Goal: Transaction & Acquisition: Purchase product/service

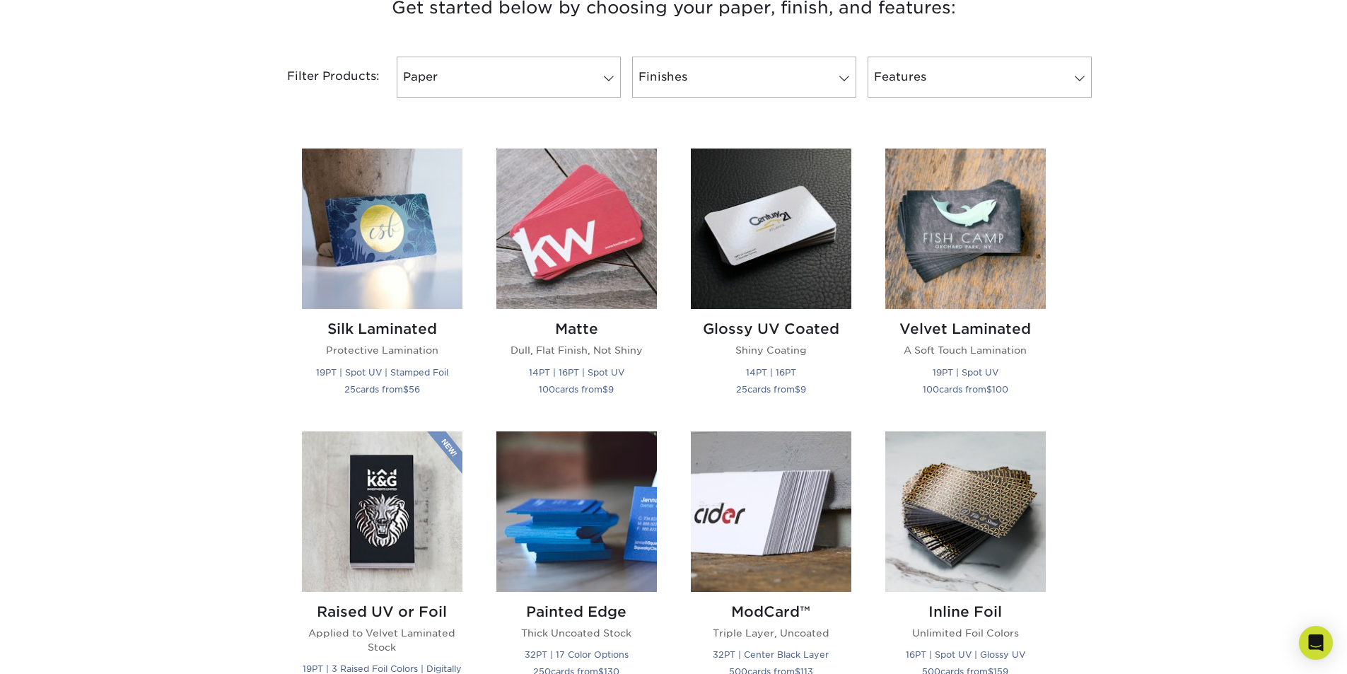
scroll to position [636, 0]
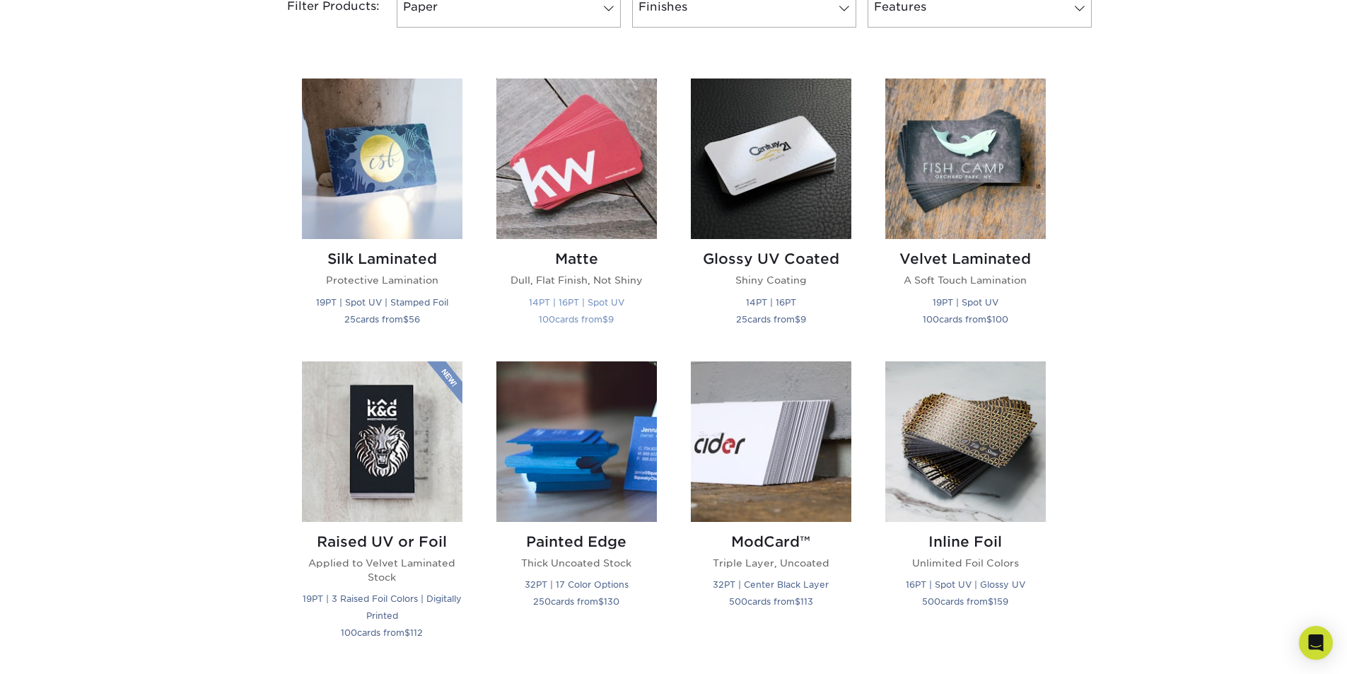
click at [569, 151] on img at bounding box center [576, 158] width 160 height 160
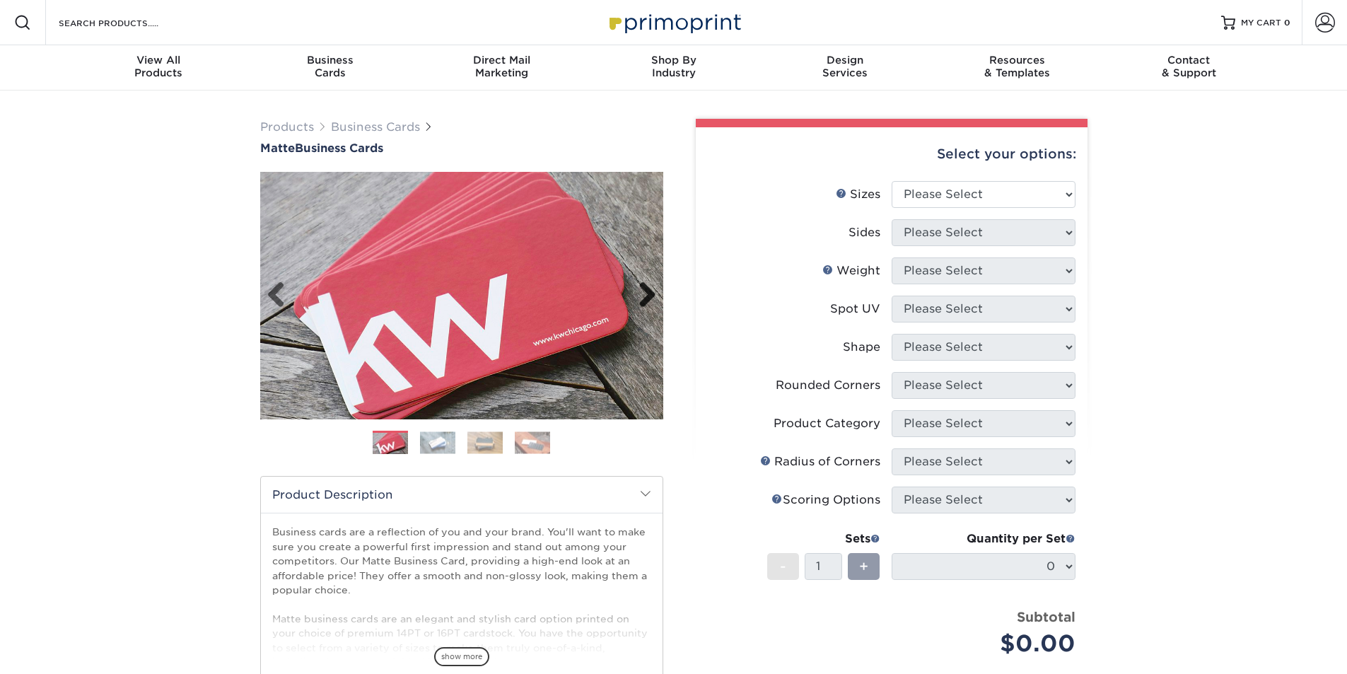
click at [643, 292] on link "Next" at bounding box center [642, 295] width 28 height 28
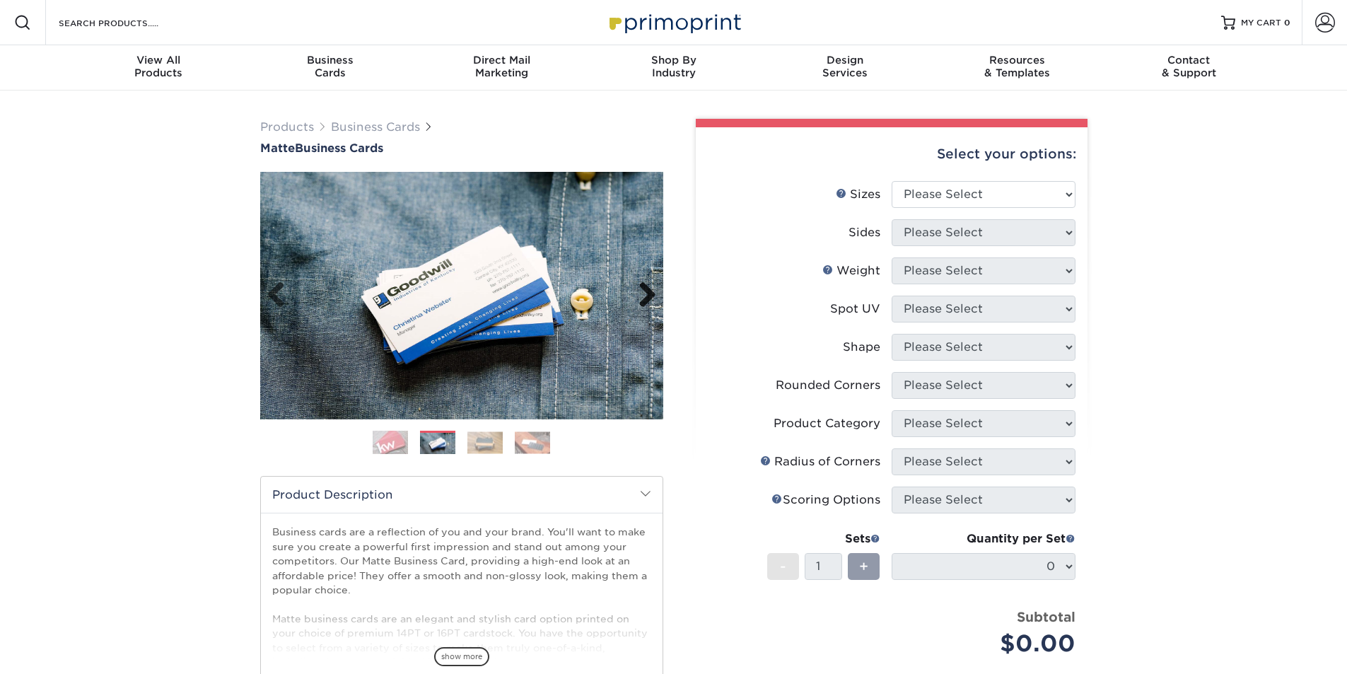
click at [643, 292] on link "Next" at bounding box center [642, 295] width 28 height 28
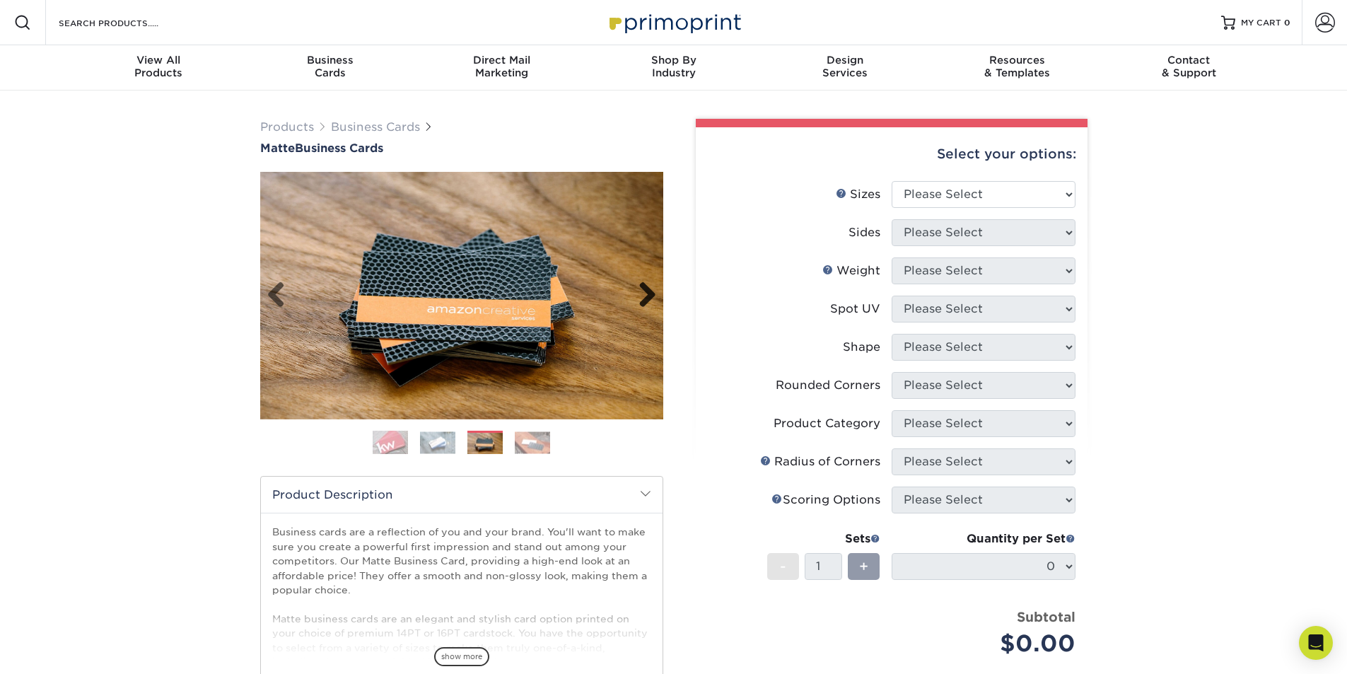
click at [643, 292] on link "Next" at bounding box center [642, 295] width 28 height 28
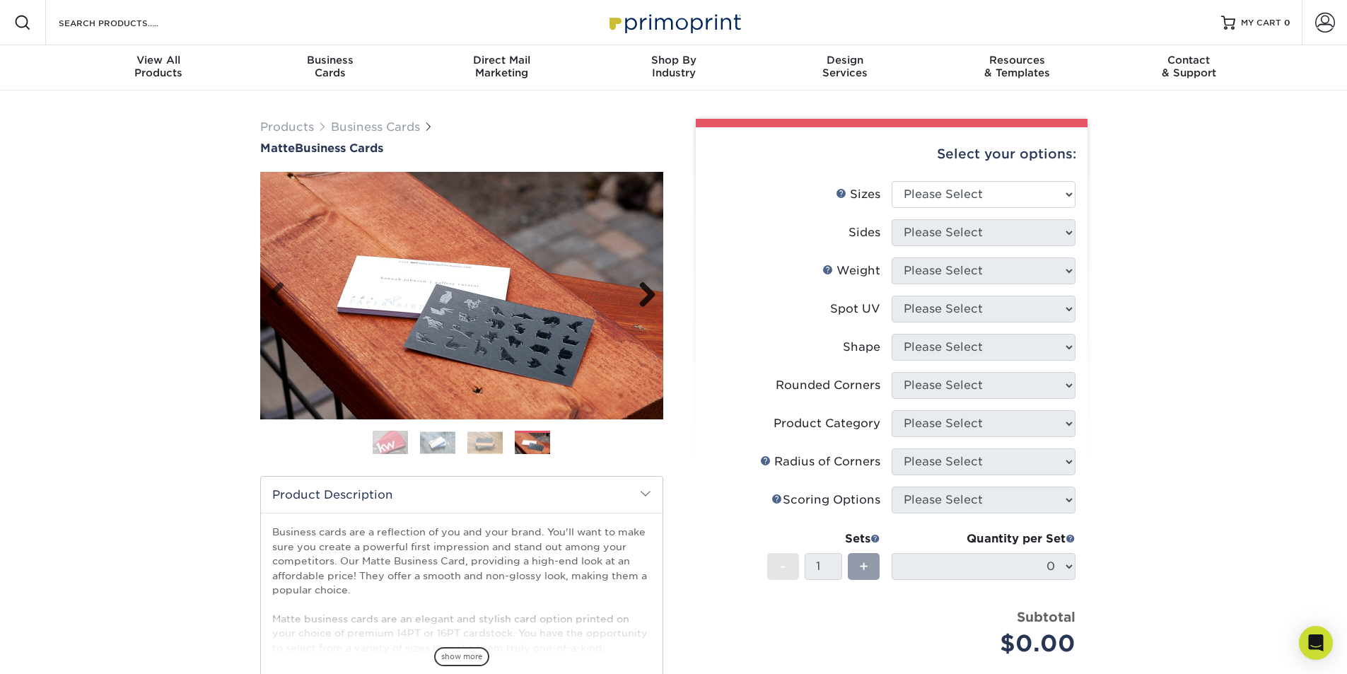
click at [643, 292] on link "Next" at bounding box center [642, 295] width 28 height 28
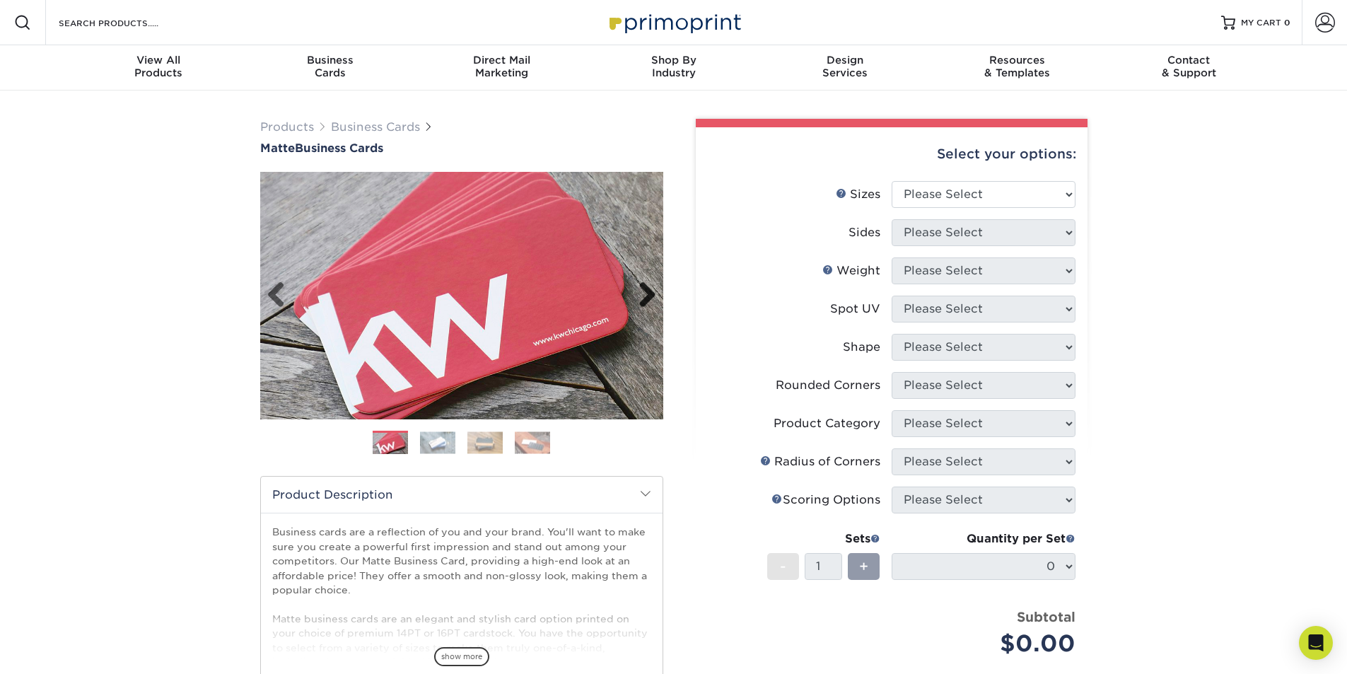
click at [643, 292] on link "Next" at bounding box center [642, 295] width 28 height 28
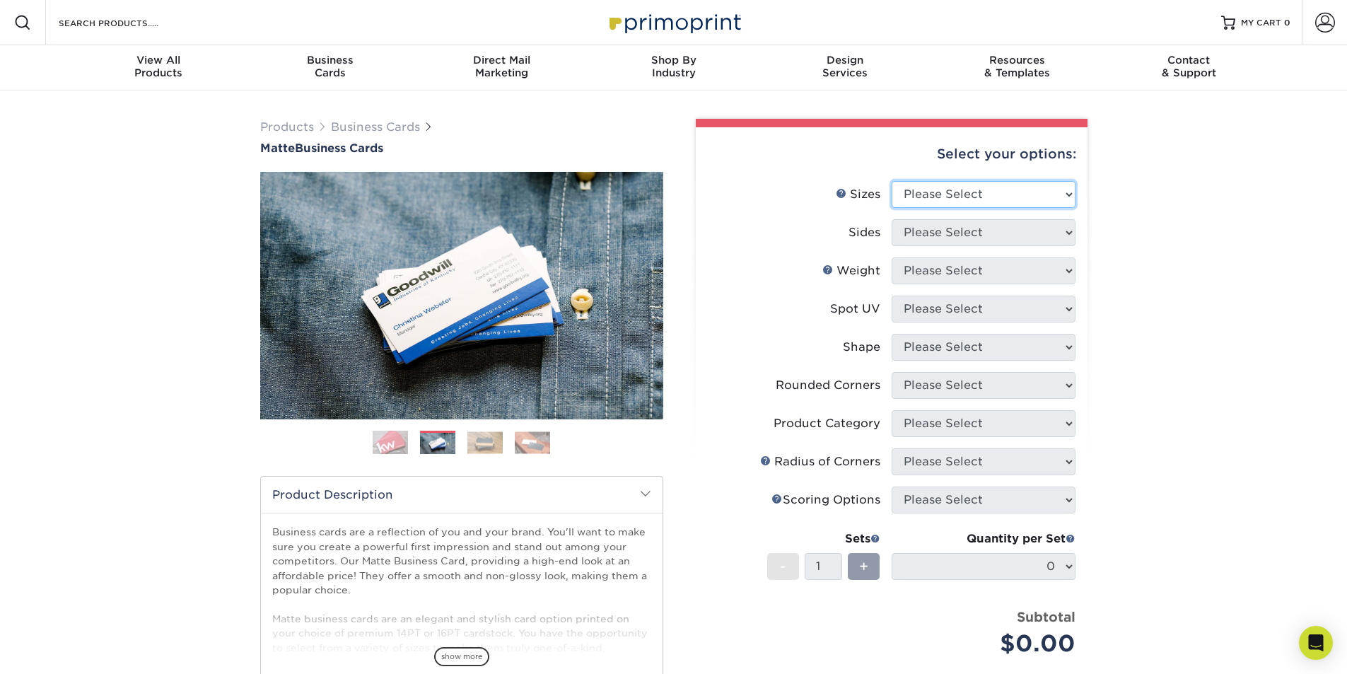
click at [1057, 194] on select "Please Select 1.5" x 3.5" - Mini 1.75" x 3.5" - Mini 2" x 2" - Square 2" x 3" -…" at bounding box center [984, 194] width 184 height 27
select select "2.00x3.50"
click at [892, 181] on select "Please Select 1.5" x 3.5" - Mini 1.75" x 3.5" - Mini 2" x 2" - Square 2" x 3" -…" at bounding box center [984, 194] width 184 height 27
click at [1020, 233] on select "Please Select Print Both Sides Print Front Only" at bounding box center [984, 232] width 184 height 27
select select "32d3c223-f82c-492b-b915-ba065a00862f"
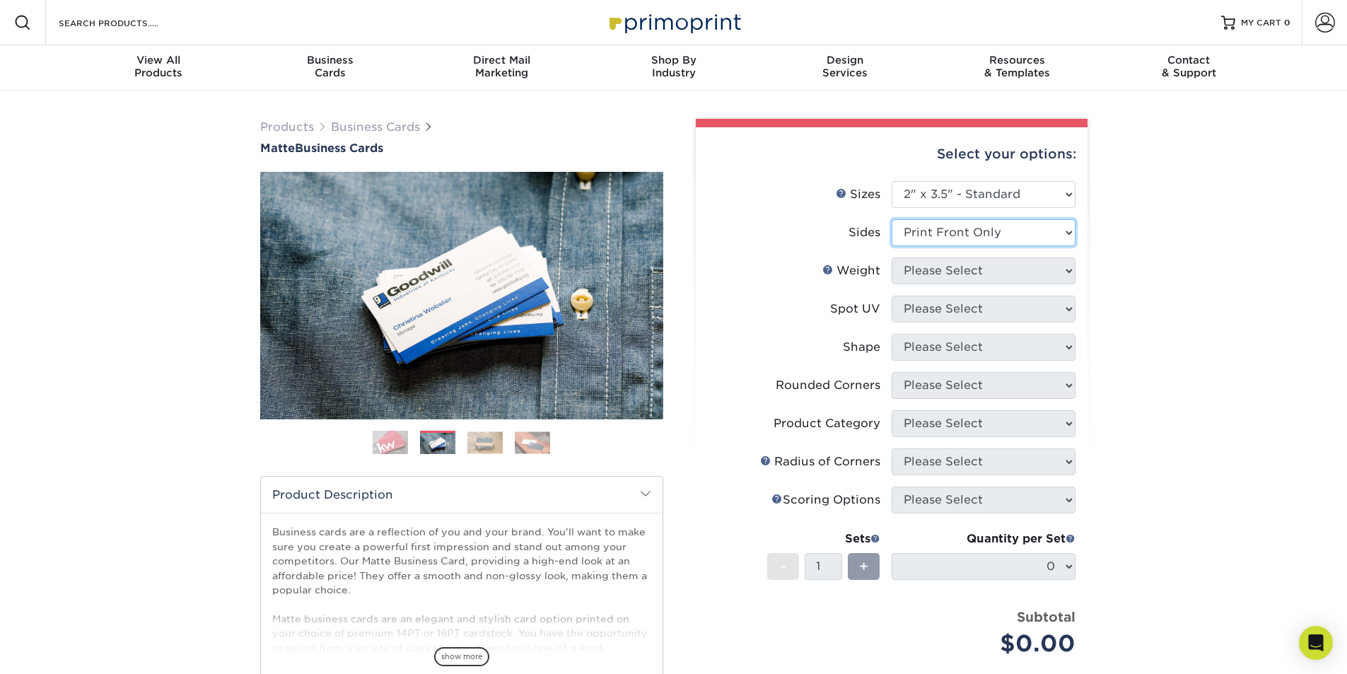
click at [892, 219] on select "Please Select Print Both Sides Print Front Only" at bounding box center [984, 232] width 184 height 27
click at [945, 269] on select "Please Select 16PT 14PT" at bounding box center [984, 270] width 184 height 27
select select "14PT"
click at [892, 257] on select "Please Select 16PT 14PT" at bounding box center [984, 270] width 184 height 27
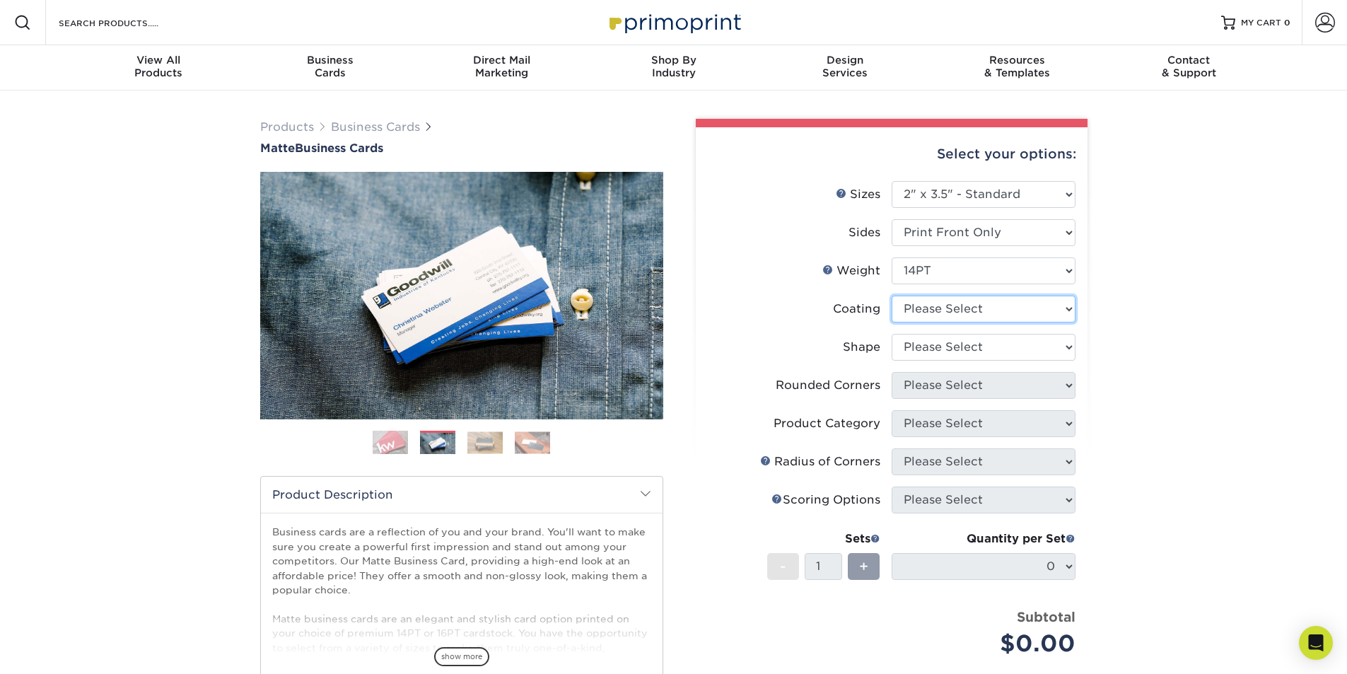
click at [934, 312] on select at bounding box center [984, 309] width 184 height 27
select select "121bb7b5-3b4d-429f-bd8d-bbf80e953313"
click at [892, 296] on select at bounding box center [984, 309] width 184 height 27
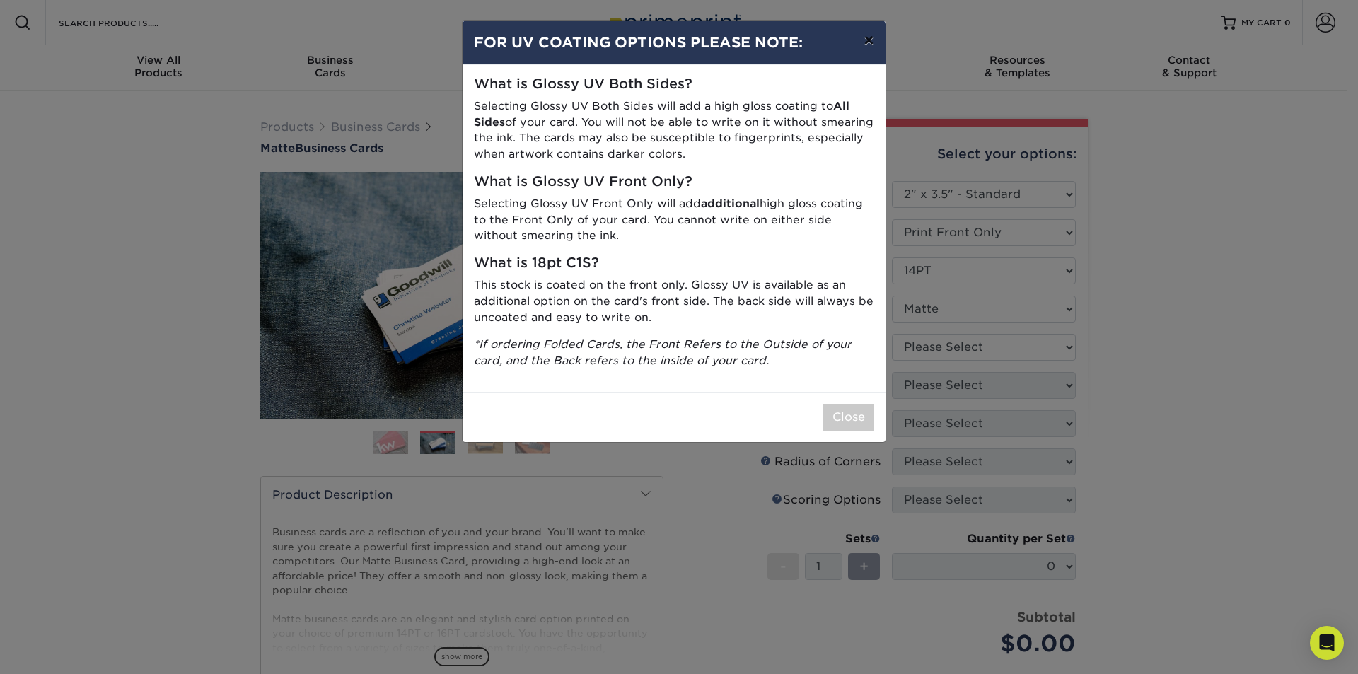
click at [867, 40] on button "×" at bounding box center [868, 41] width 33 height 40
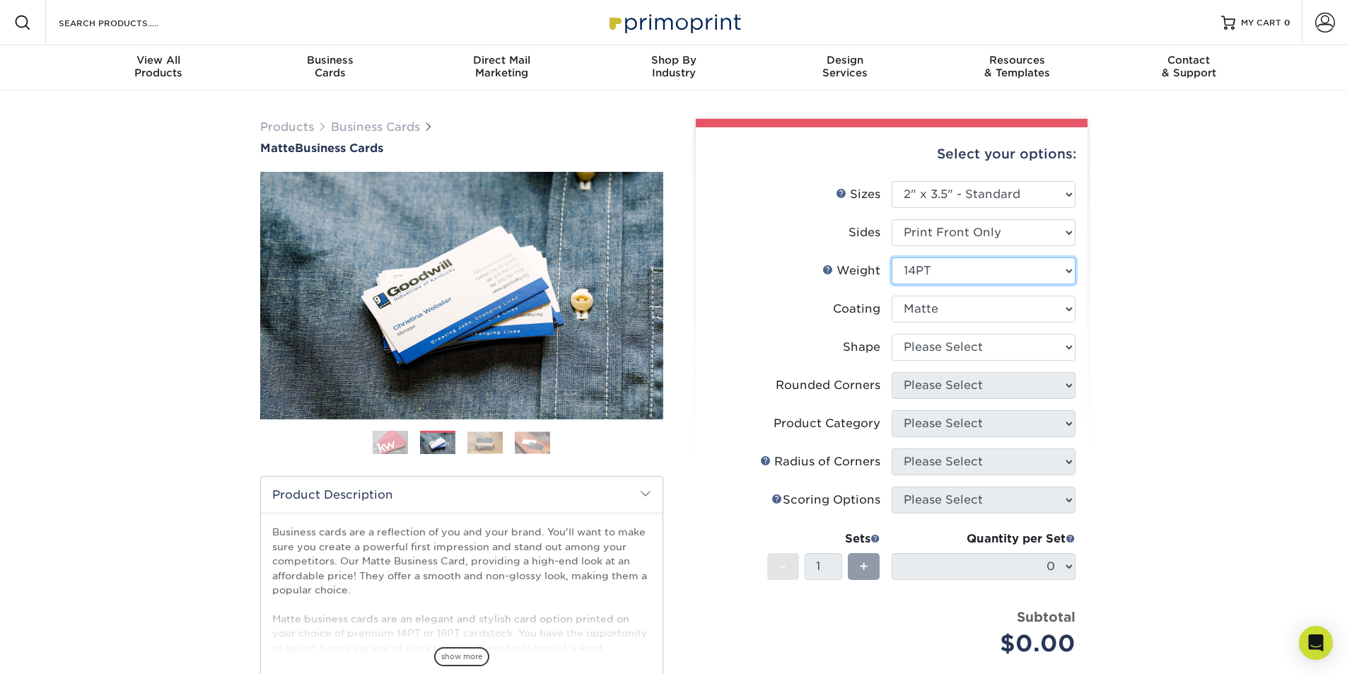
click at [998, 276] on select "Please Select 16PT 14PT" at bounding box center [984, 270] width 184 height 27
select select "16PT"
click at [892, 257] on select "Please Select 16PT 14PT" at bounding box center [984, 270] width 184 height 27
select select "-1"
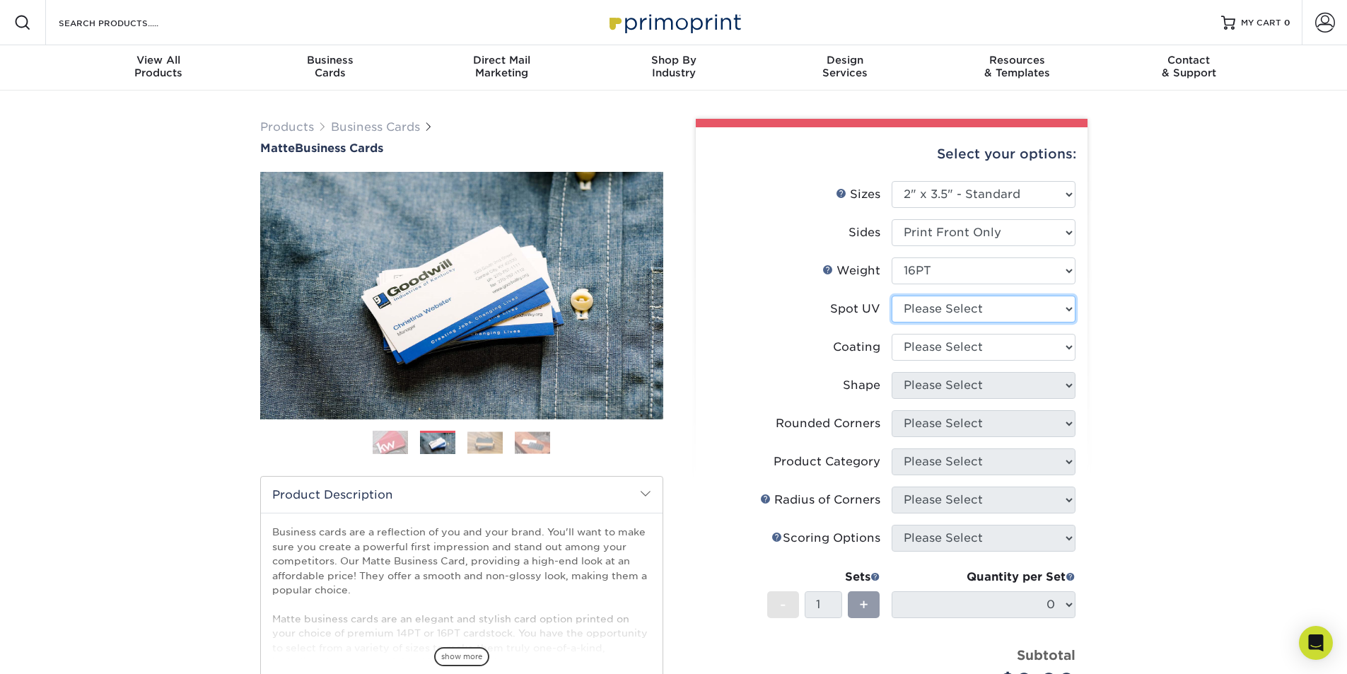
click at [979, 308] on select "Please Select No Spot UV Front Only" at bounding box center [984, 309] width 184 height 27
click at [892, 296] on select "Please Select No Spot UV Front Only" at bounding box center [984, 309] width 184 height 27
click at [979, 307] on select "Please Select No Spot UV Front Only" at bounding box center [984, 309] width 184 height 27
select select "1"
click at [892, 296] on select "Please Select No Spot UV Front Only" at bounding box center [984, 309] width 184 height 27
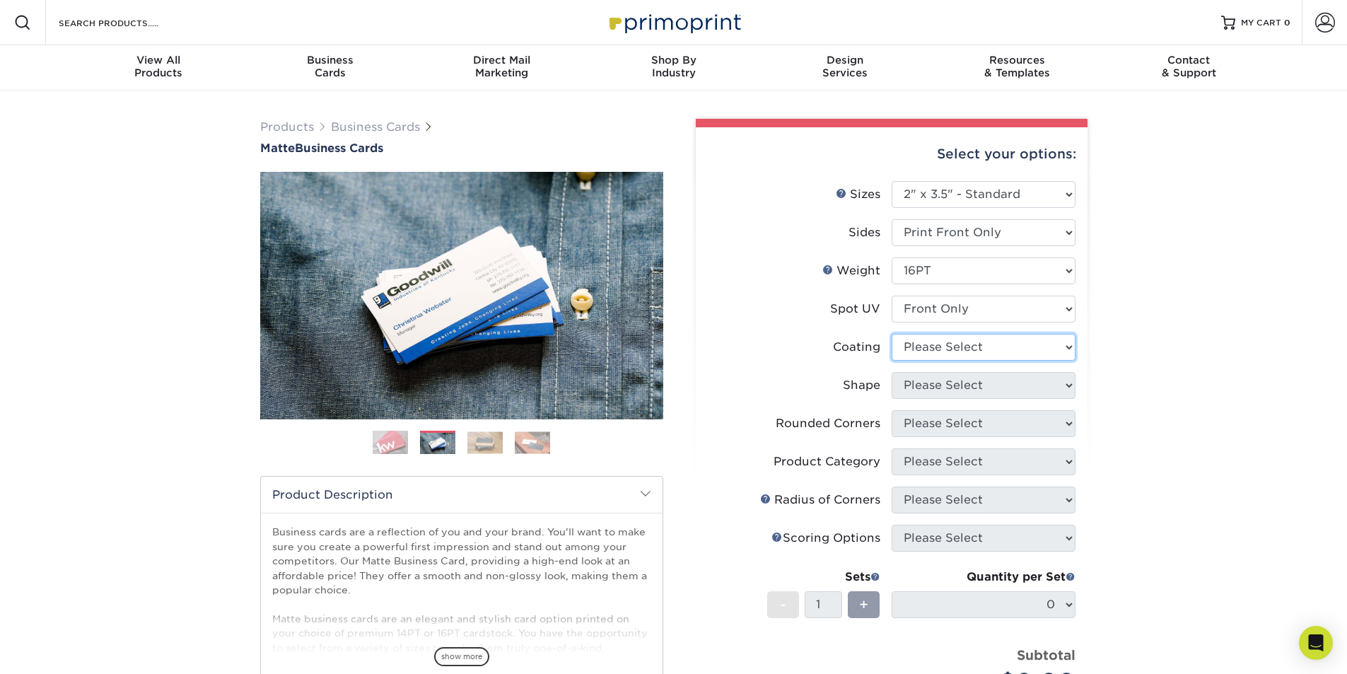
click at [952, 344] on select at bounding box center [984, 347] width 184 height 27
select select "121bb7b5-3b4d-429f-bd8d-bbf80e953313"
click at [892, 334] on select at bounding box center [984, 347] width 184 height 27
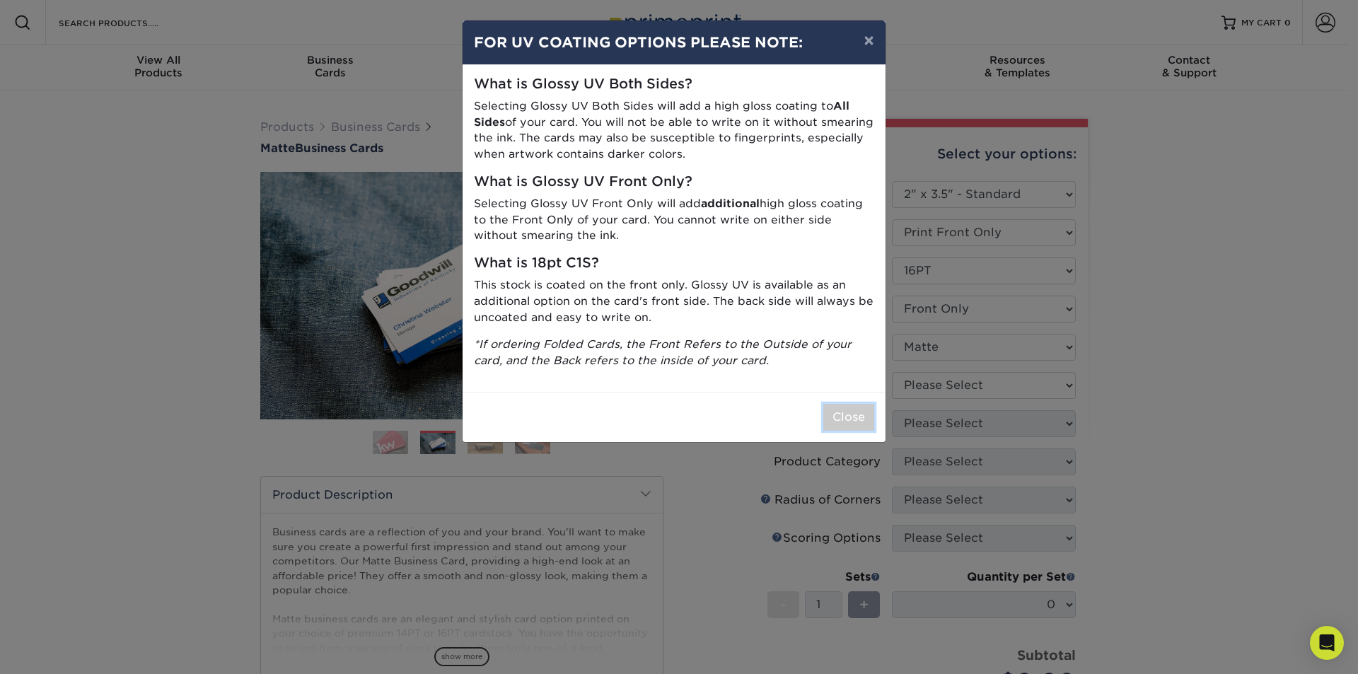
drag, startPoint x: 841, startPoint y: 420, endPoint x: 844, endPoint y: 409, distance: 10.8
click at [844, 413] on button "Close" at bounding box center [848, 417] width 51 height 27
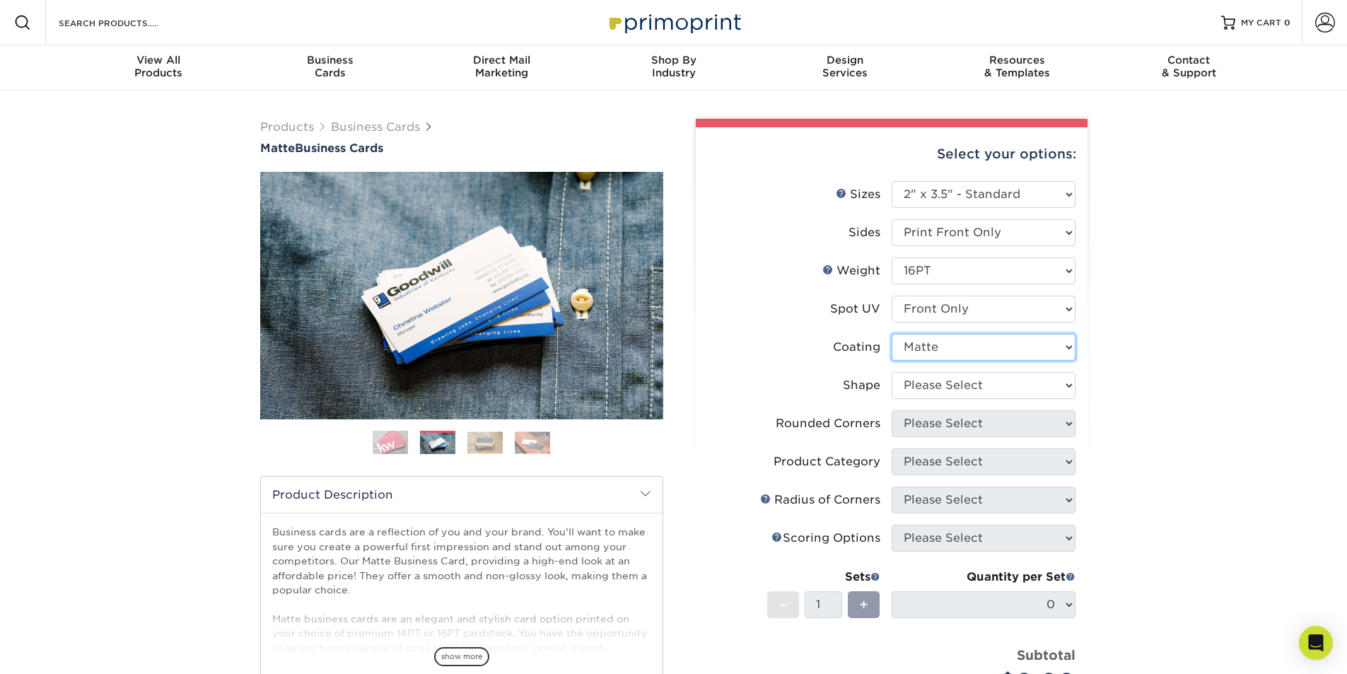
click at [945, 348] on select at bounding box center [984, 347] width 184 height 27
click at [892, 334] on select at bounding box center [984, 347] width 184 height 27
click at [944, 343] on select at bounding box center [984, 347] width 184 height 27
click at [944, 306] on select "Please Select No Spot UV Front Only" at bounding box center [984, 309] width 184 height 27
select select "3"
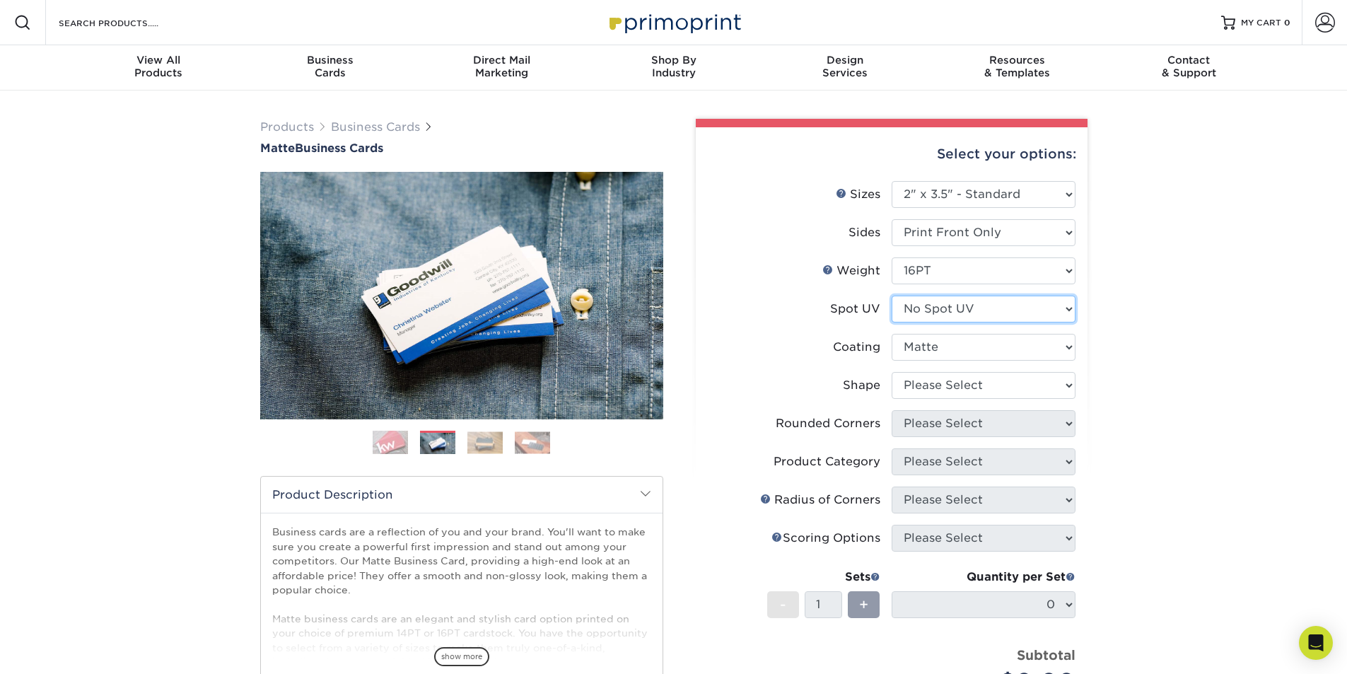
click at [892, 296] on select "Please Select No Spot UV Front Only" at bounding box center [984, 309] width 184 height 27
select select "-1"
click at [949, 305] on select "Please Select No Spot UV Front Only" at bounding box center [984, 309] width 184 height 27
select select "1"
click at [892, 296] on select "Please Select No Spot UV Front Only" at bounding box center [984, 309] width 184 height 27
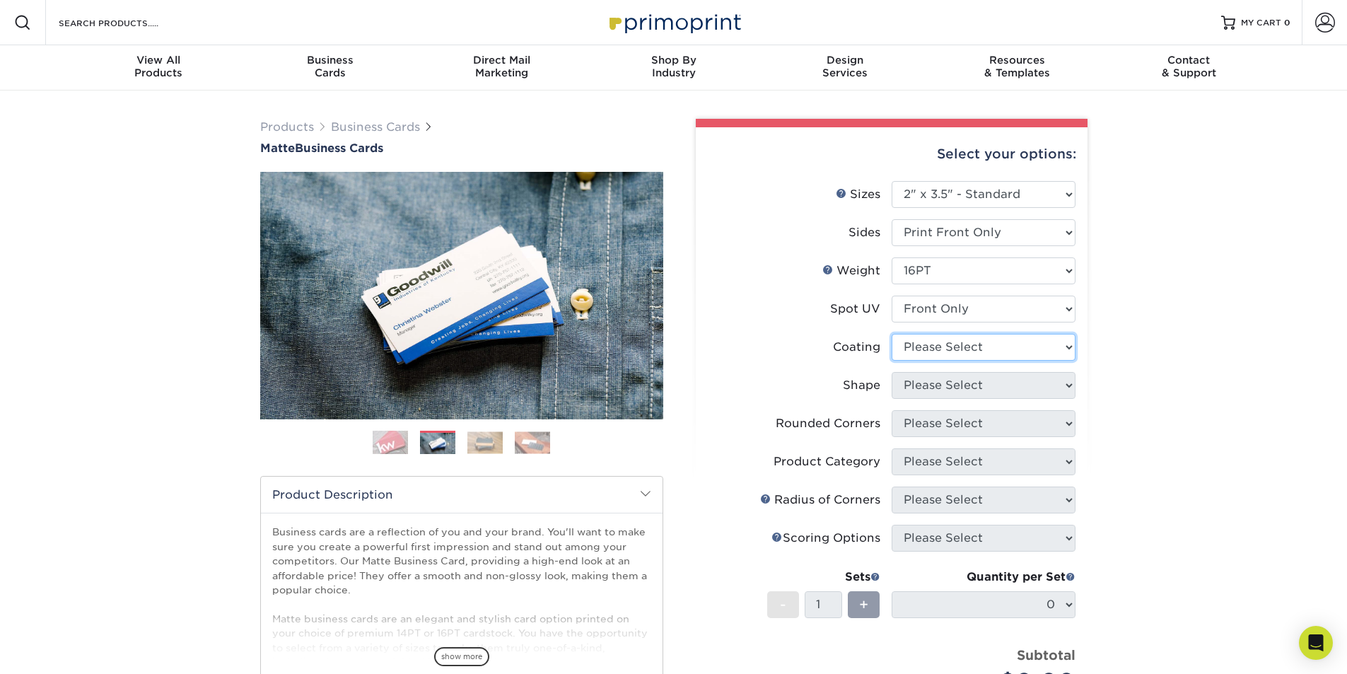
click at [942, 346] on select at bounding box center [984, 347] width 184 height 27
select select "121bb7b5-3b4d-429f-bd8d-bbf80e953313"
click at [892, 334] on select at bounding box center [984, 347] width 184 height 27
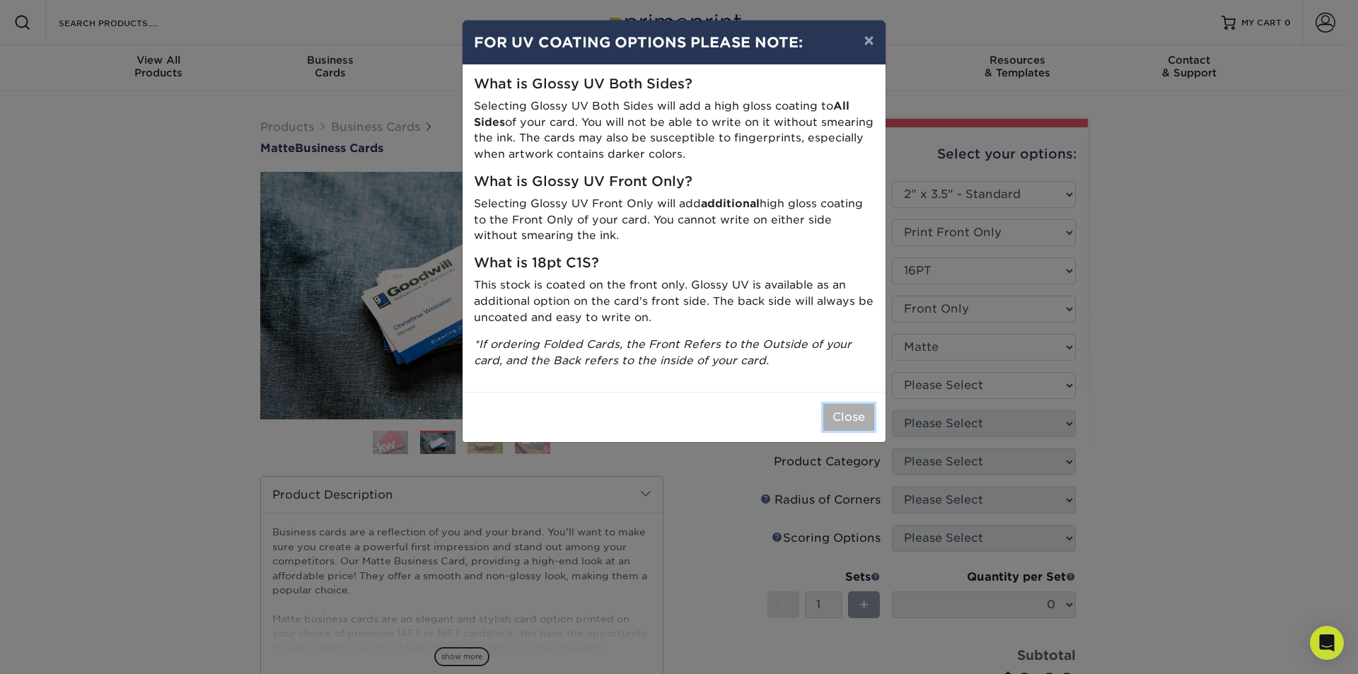
click at [846, 419] on button "Close" at bounding box center [848, 417] width 51 height 27
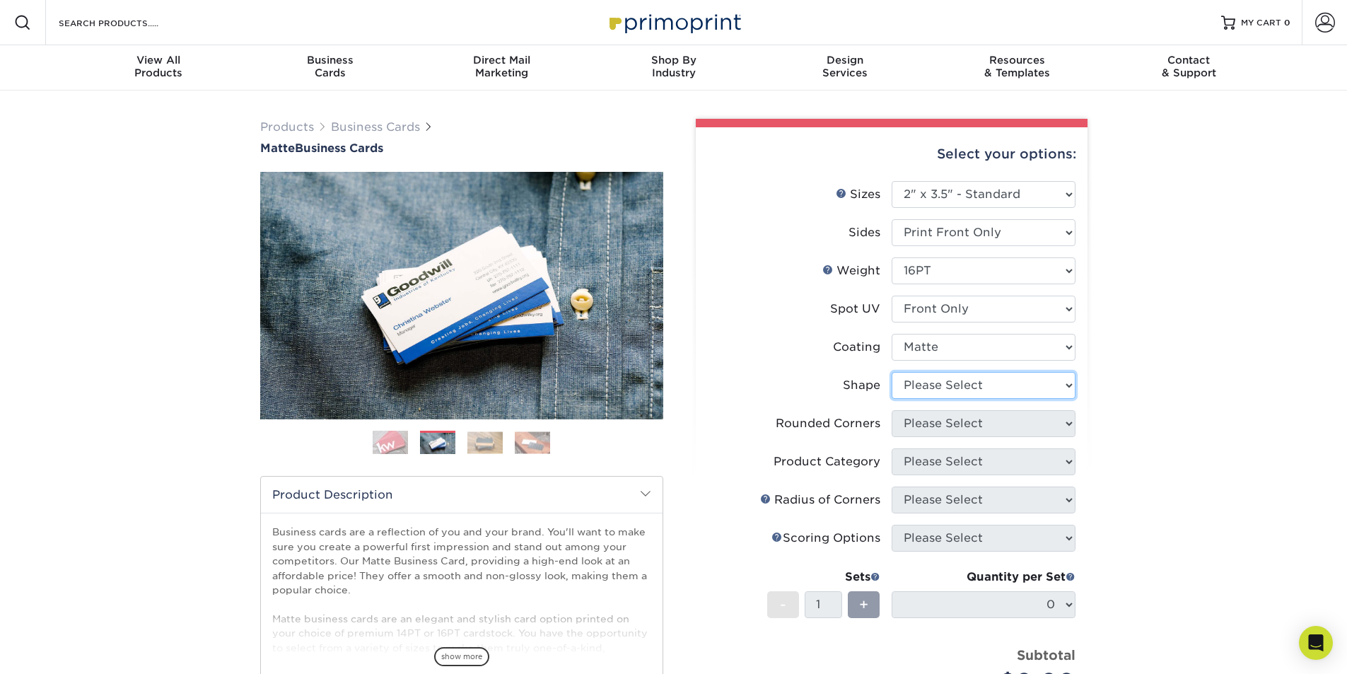
click at [975, 388] on select "Please Select Standard" at bounding box center [984, 385] width 184 height 27
select select "standard"
click at [892, 372] on select "Please Select Standard" at bounding box center [984, 385] width 184 height 27
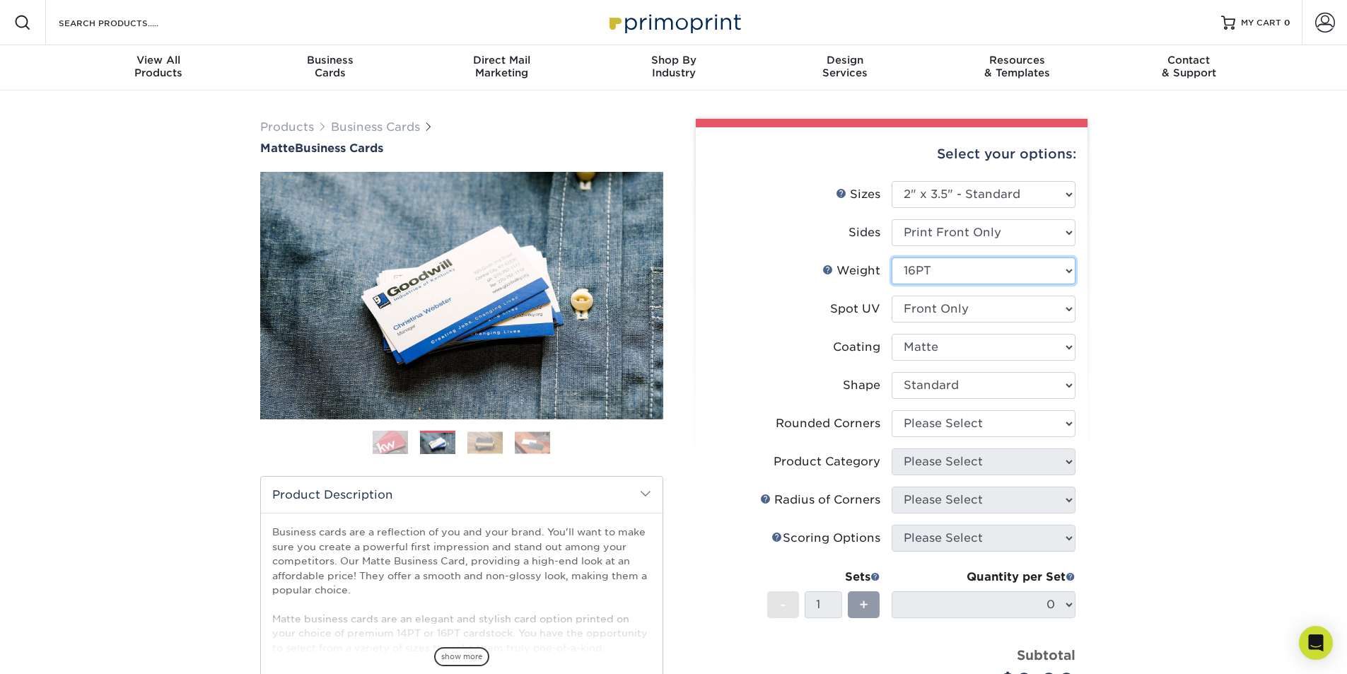
click at [991, 267] on select "Please Select 16PT 14PT" at bounding box center [984, 270] width 184 height 27
select select "14PT"
click at [892, 257] on select "Please Select 16PT 14PT" at bounding box center [984, 270] width 184 height 27
select select "-1"
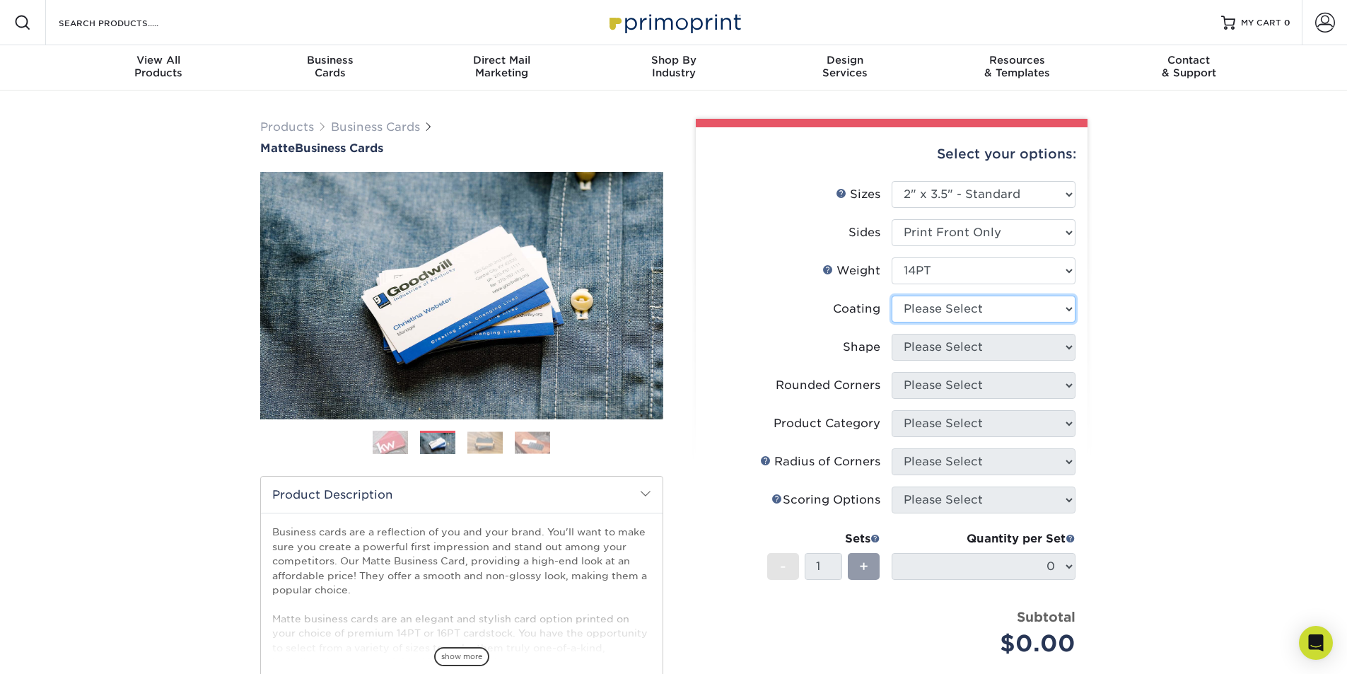
click at [981, 308] on select at bounding box center [984, 309] width 184 height 27
select select "121bb7b5-3b4d-429f-bd8d-bbf80e953313"
click at [892, 296] on select at bounding box center [984, 309] width 184 height 27
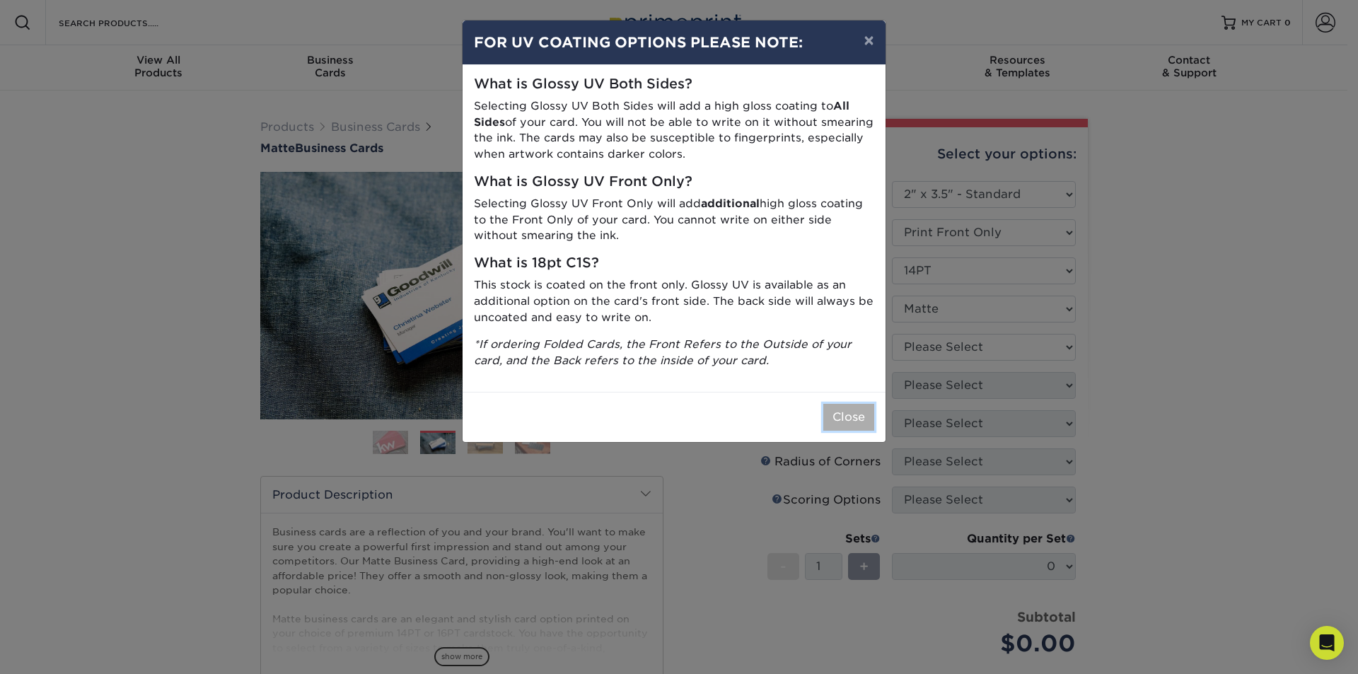
click at [840, 418] on button "Close" at bounding box center [848, 417] width 51 height 27
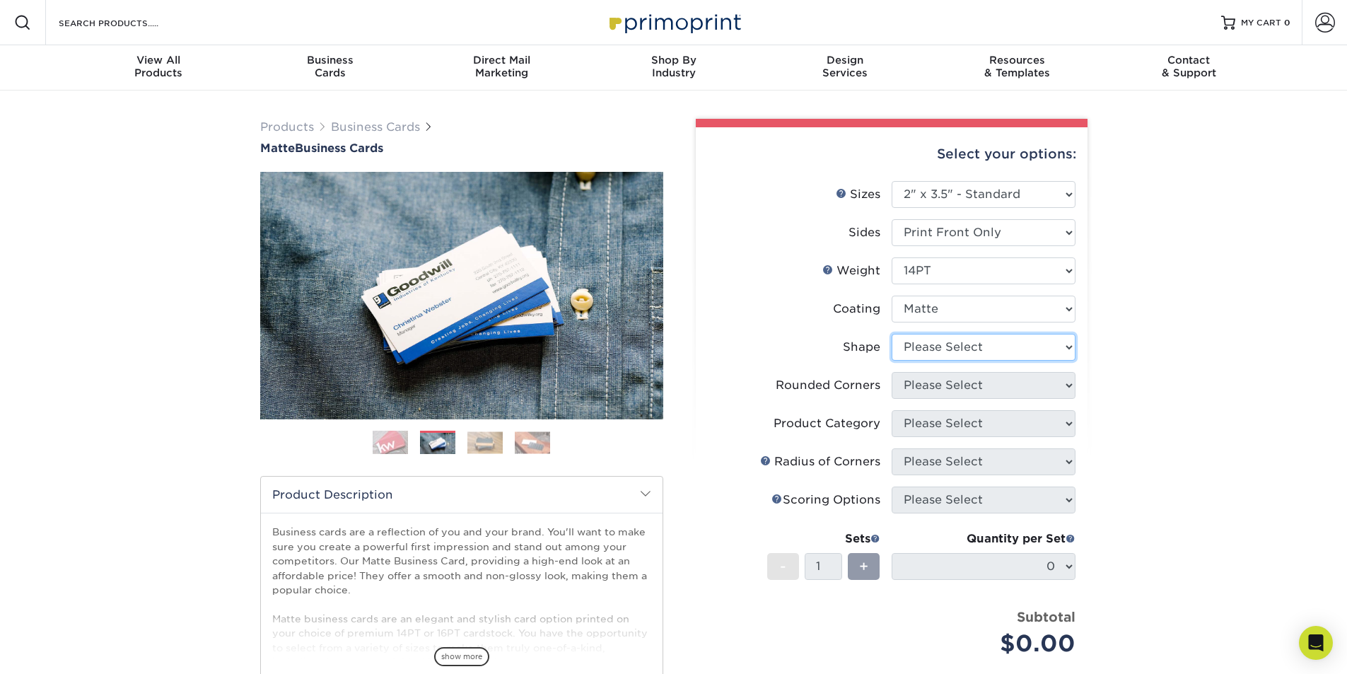
click at [971, 346] on select "Please Select Standard" at bounding box center [984, 347] width 184 height 27
select select "standard"
click at [892, 334] on select "Please Select Standard" at bounding box center [984, 347] width 184 height 27
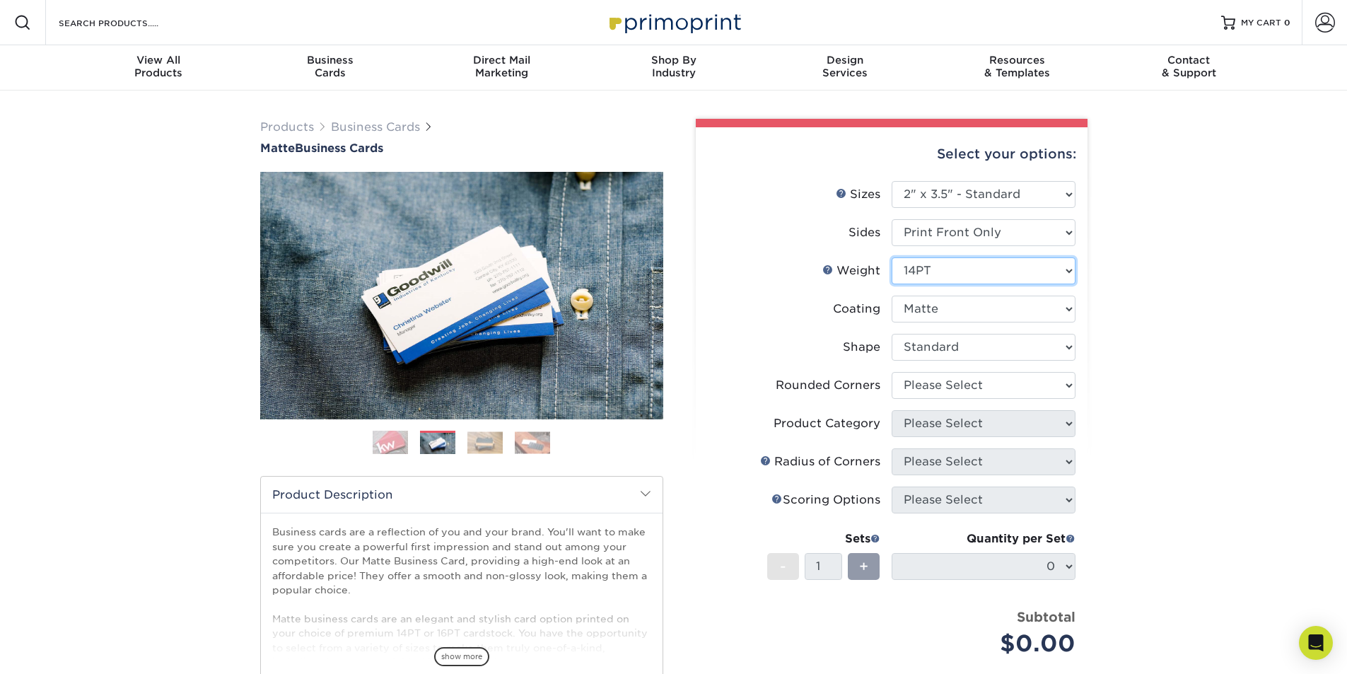
click at [947, 271] on select "Please Select 16PT 14PT" at bounding box center [984, 270] width 184 height 27
select select "16PT"
click at [892, 257] on select "Please Select 16PT 14PT" at bounding box center [984, 270] width 184 height 27
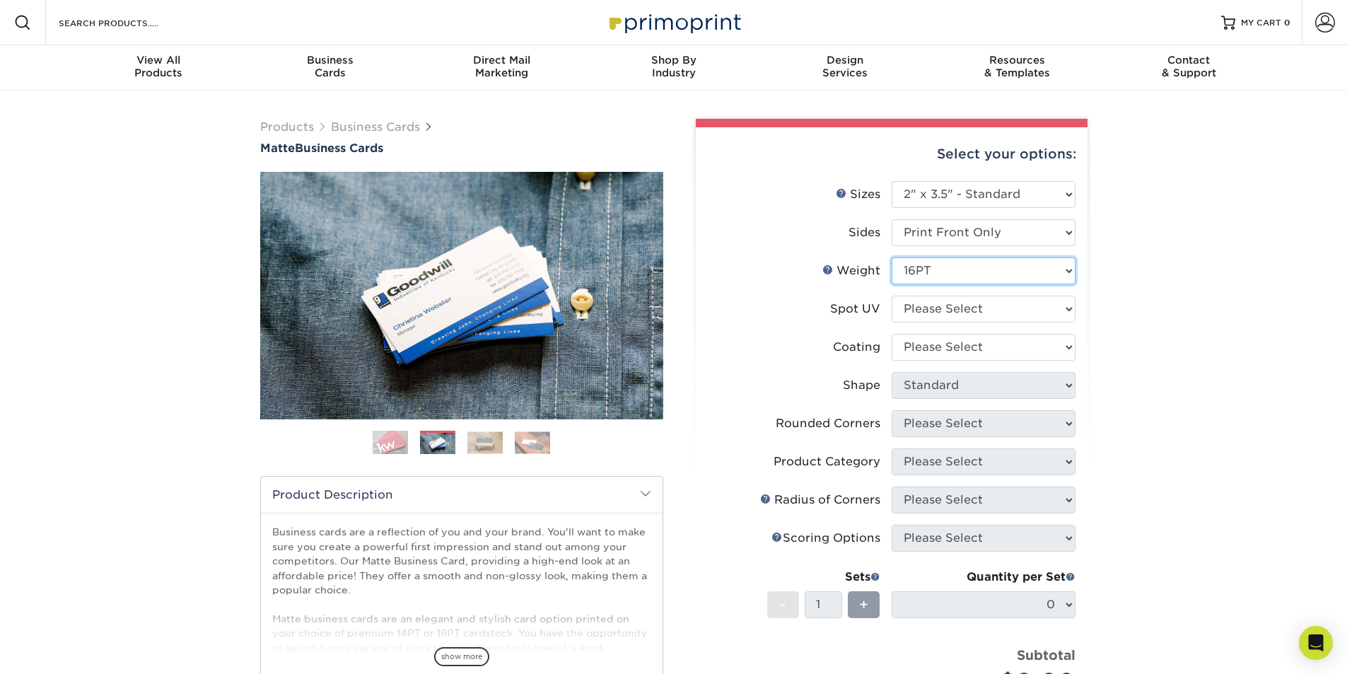
select select "-1"
click at [957, 305] on select "Please Select No Spot UV Front Only" at bounding box center [984, 309] width 184 height 27
select select "1"
click at [892, 296] on select "Please Select No Spot UV Front Only" at bounding box center [984, 309] width 184 height 27
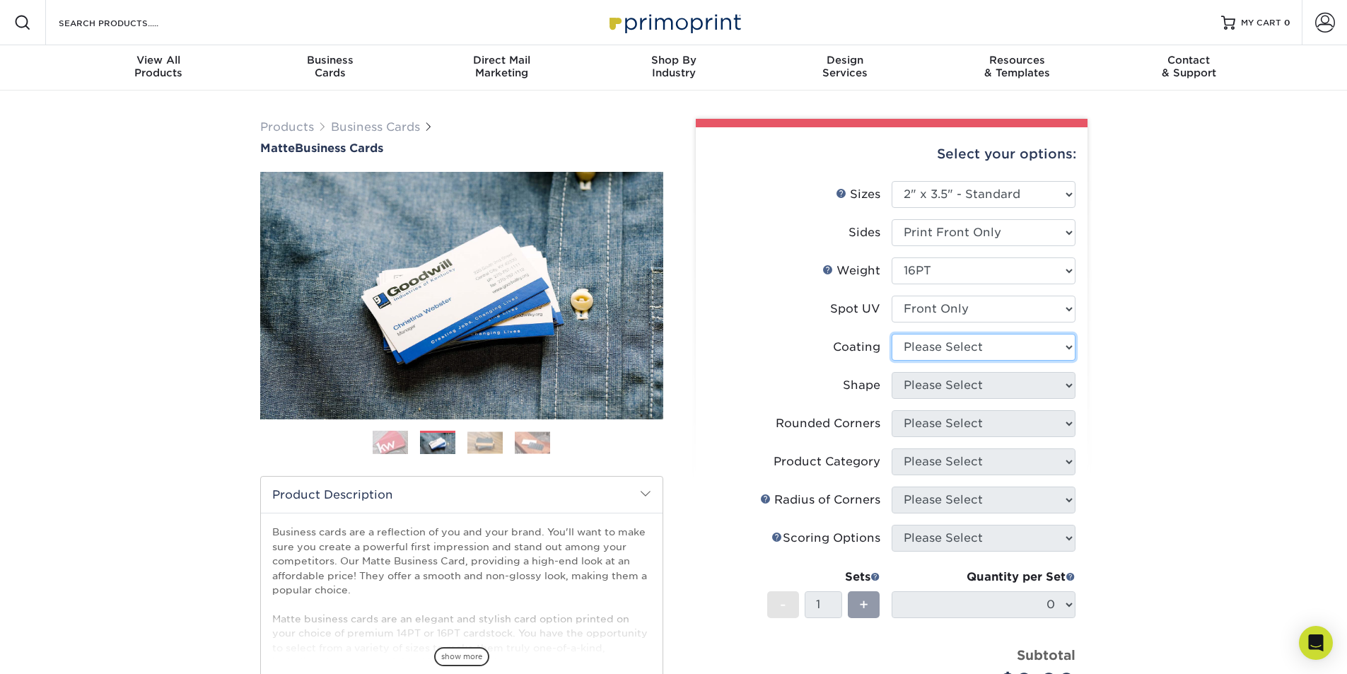
click at [959, 346] on select at bounding box center [984, 347] width 184 height 27
click at [964, 303] on select "Please Select No Spot UV Front Only" at bounding box center [984, 309] width 184 height 27
click at [892, 296] on select "Please Select No Spot UV Front Only" at bounding box center [984, 309] width 184 height 27
click at [950, 341] on select at bounding box center [984, 347] width 184 height 27
select select "121bb7b5-3b4d-429f-bd8d-bbf80e953313"
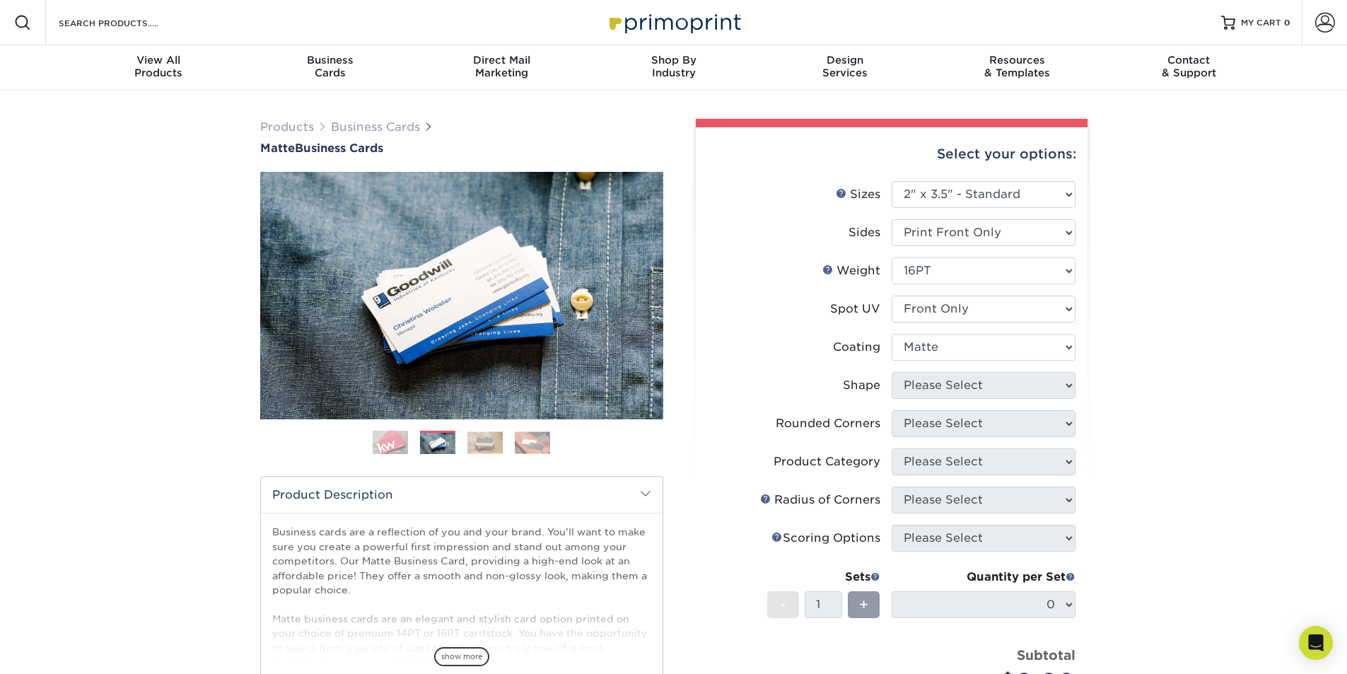
click at [892, 334] on select at bounding box center [984, 347] width 184 height 27
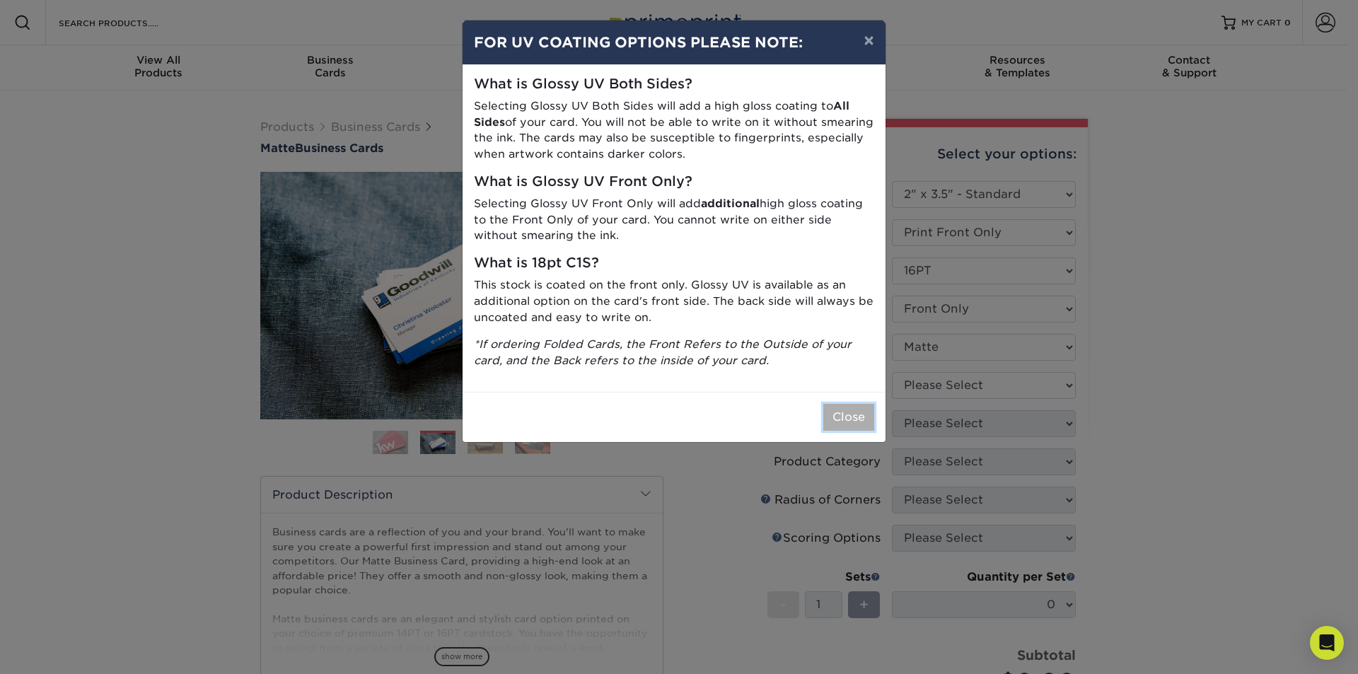
click at [839, 414] on button "Close" at bounding box center [848, 417] width 51 height 27
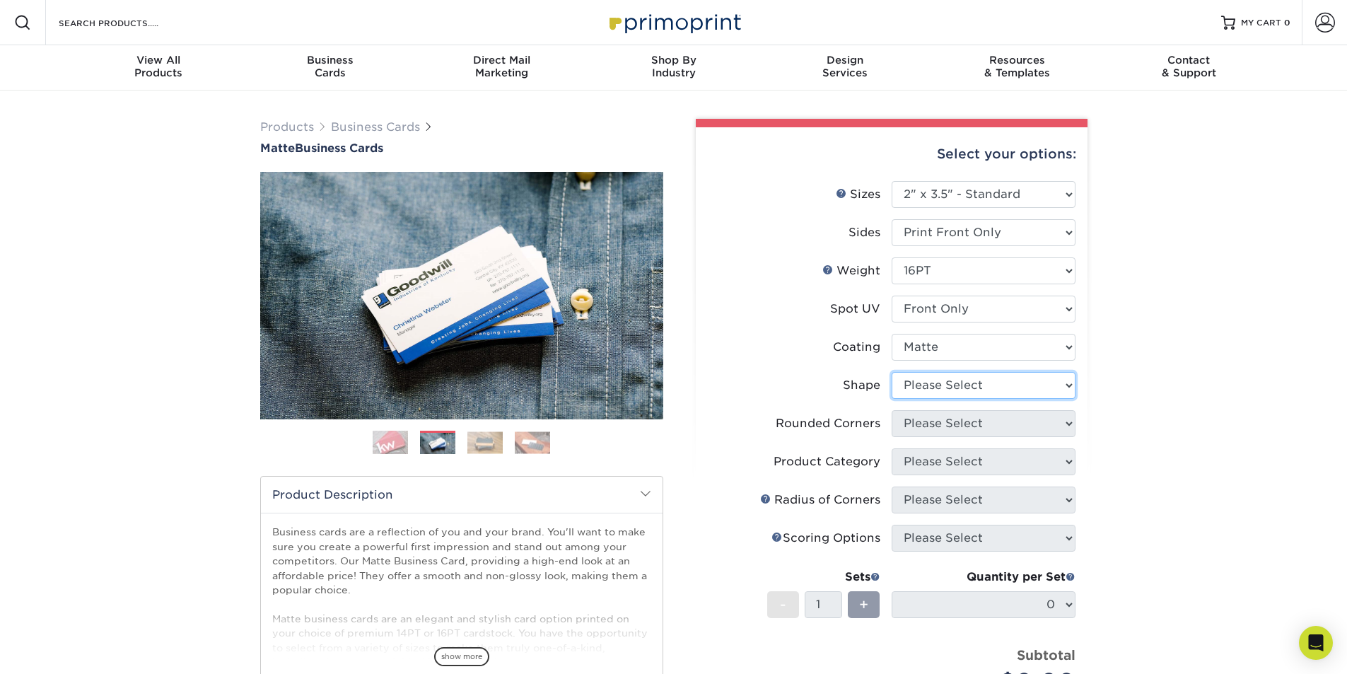
click at [986, 387] on select "Please Select Standard" at bounding box center [984, 385] width 184 height 27
select select "standard"
click at [892, 372] on select "Please Select Standard" at bounding box center [984, 385] width 184 height 27
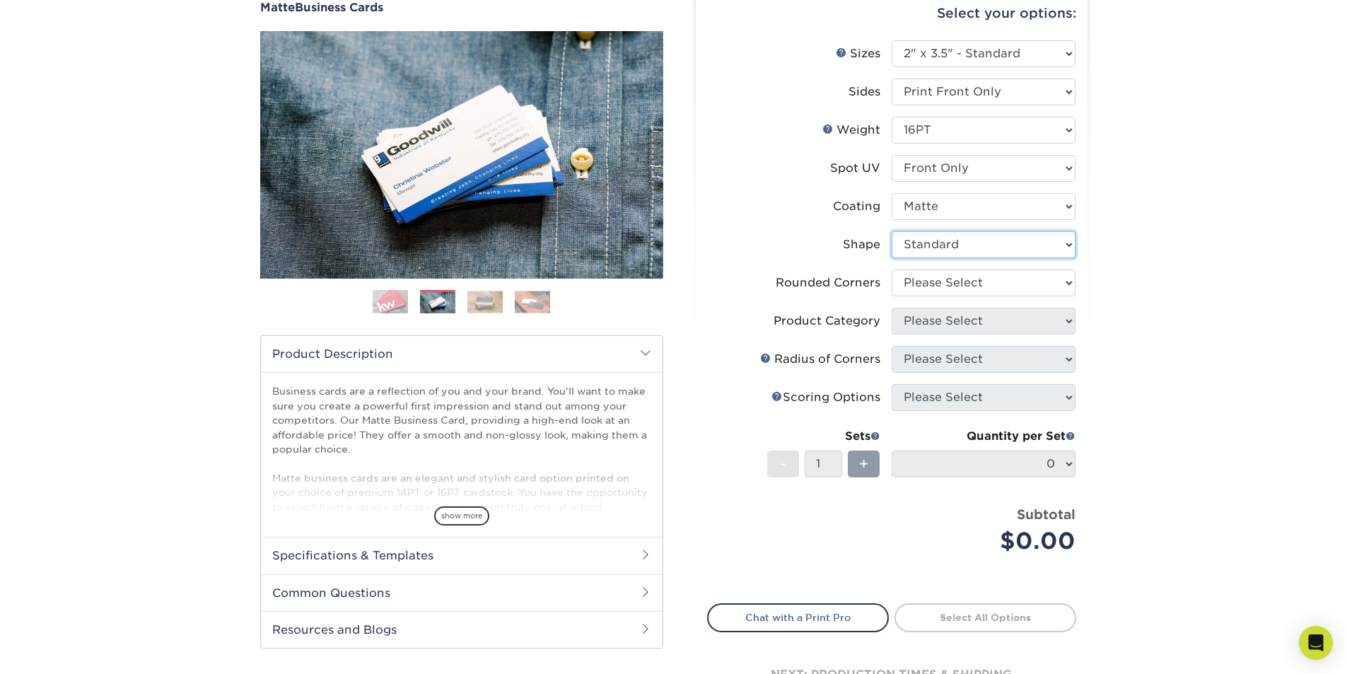
scroll to position [141, 0]
click at [976, 280] on select "Please Select Yes - Round 2 Corners Yes - Round 4 Corners No" at bounding box center [984, 282] width 184 height 27
select select "0"
click at [892, 269] on select "Please Select Yes - Round 2 Corners Yes - Round 4 Corners No" at bounding box center [984, 282] width 184 height 27
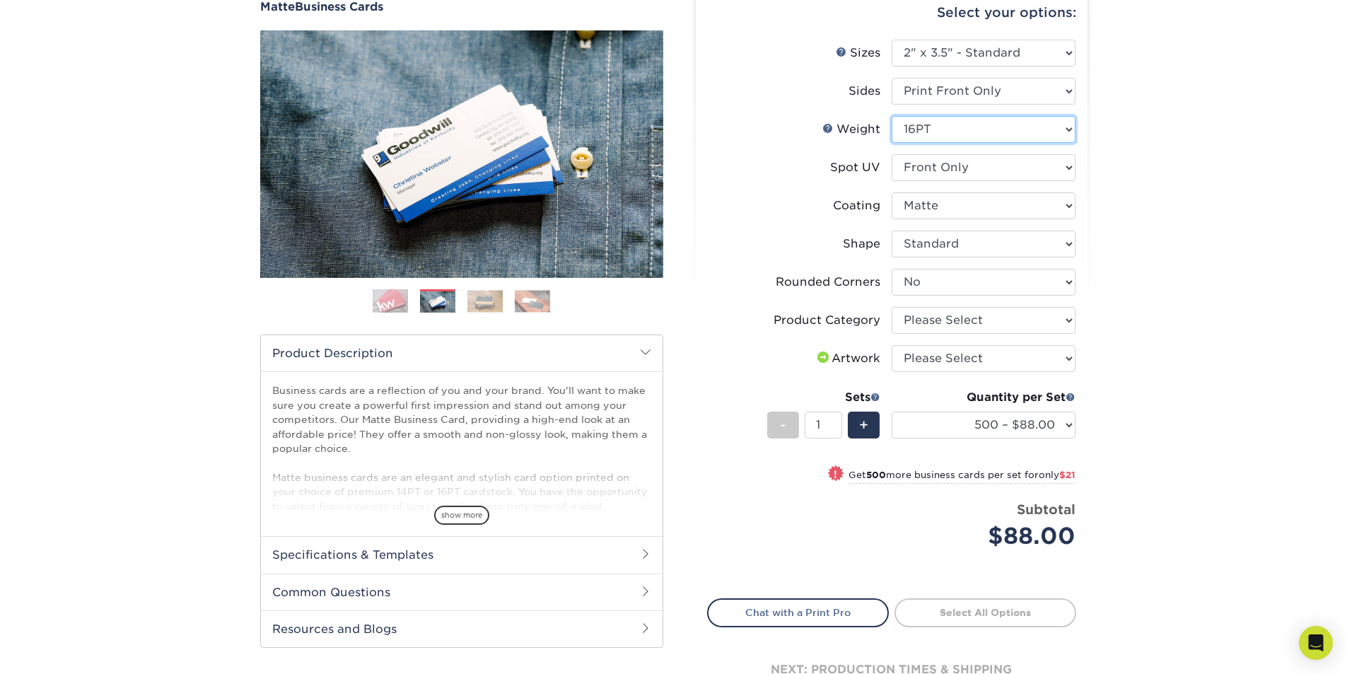
click at [988, 127] on select "Please Select 16PT 14PT" at bounding box center [984, 129] width 184 height 27
select select "14PT"
click at [892, 116] on select "Please Select 16PT 14PT" at bounding box center [984, 129] width 184 height 27
select select "-1"
select select
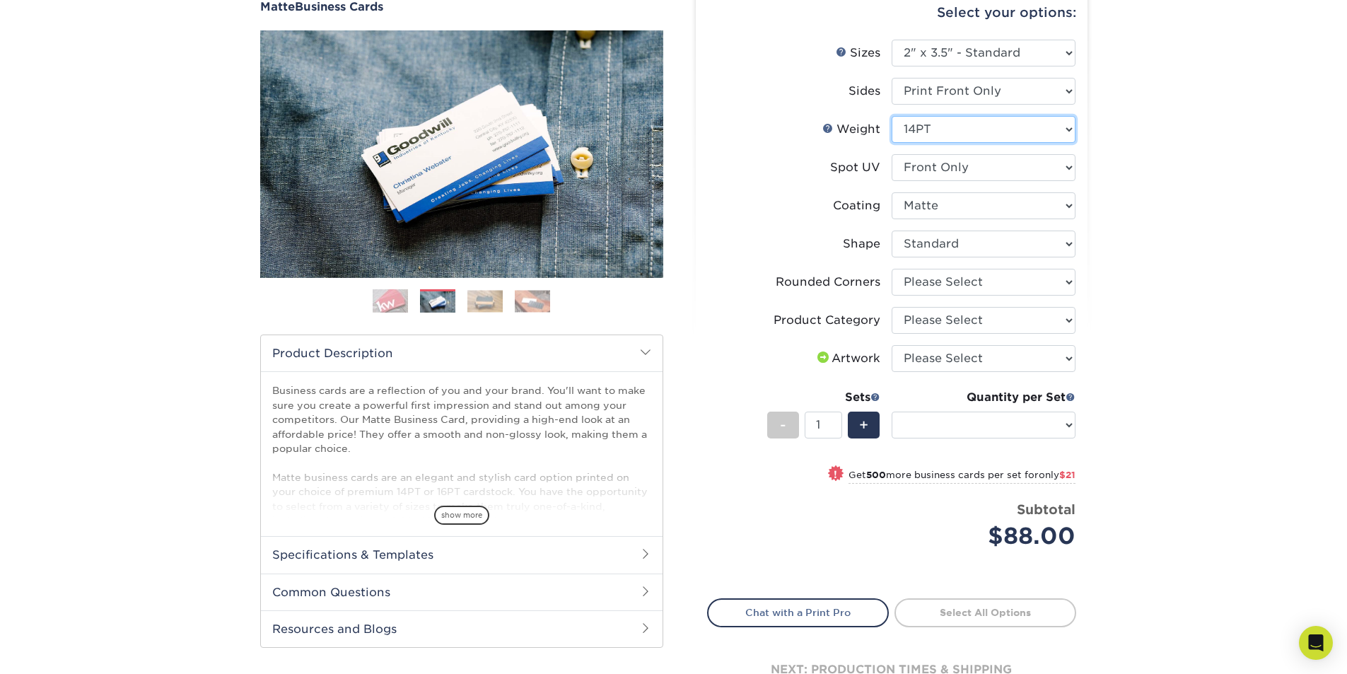
select select "-1"
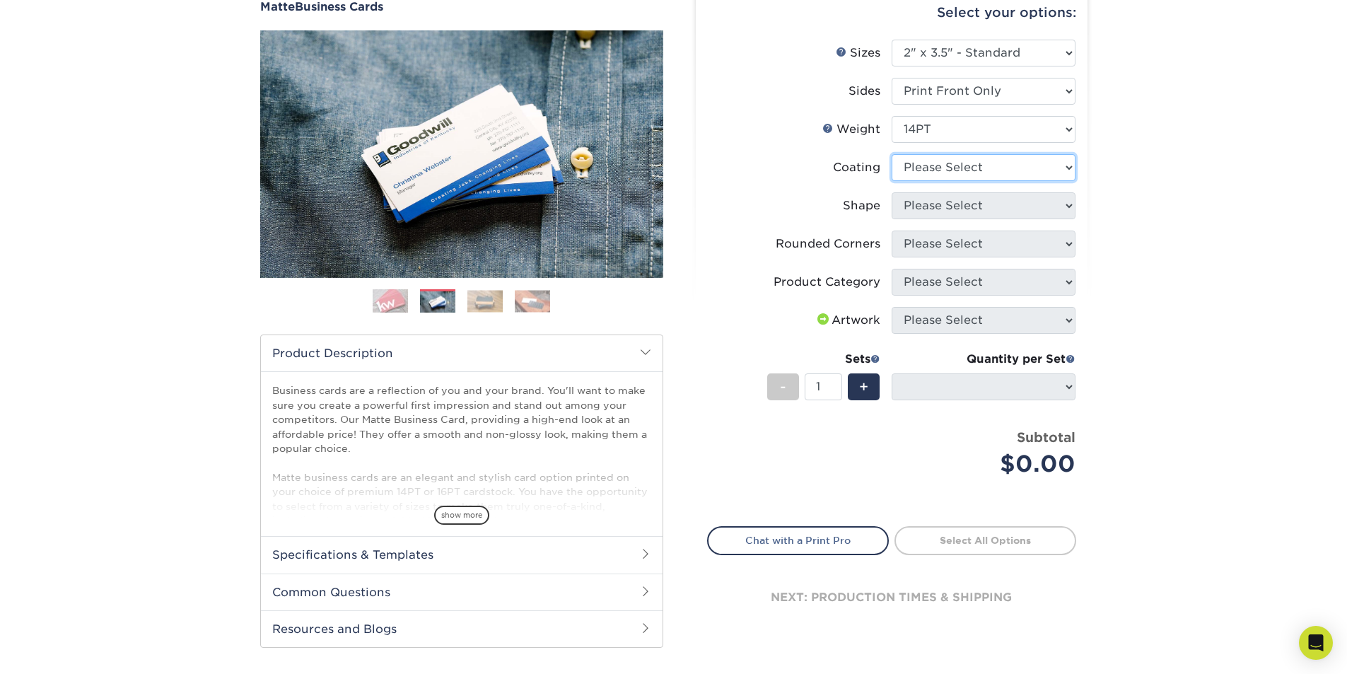
click at [955, 164] on select at bounding box center [984, 167] width 184 height 27
select select "121bb7b5-3b4d-429f-bd8d-bbf80e953313"
click at [892, 154] on select at bounding box center [984, 167] width 184 height 27
select select
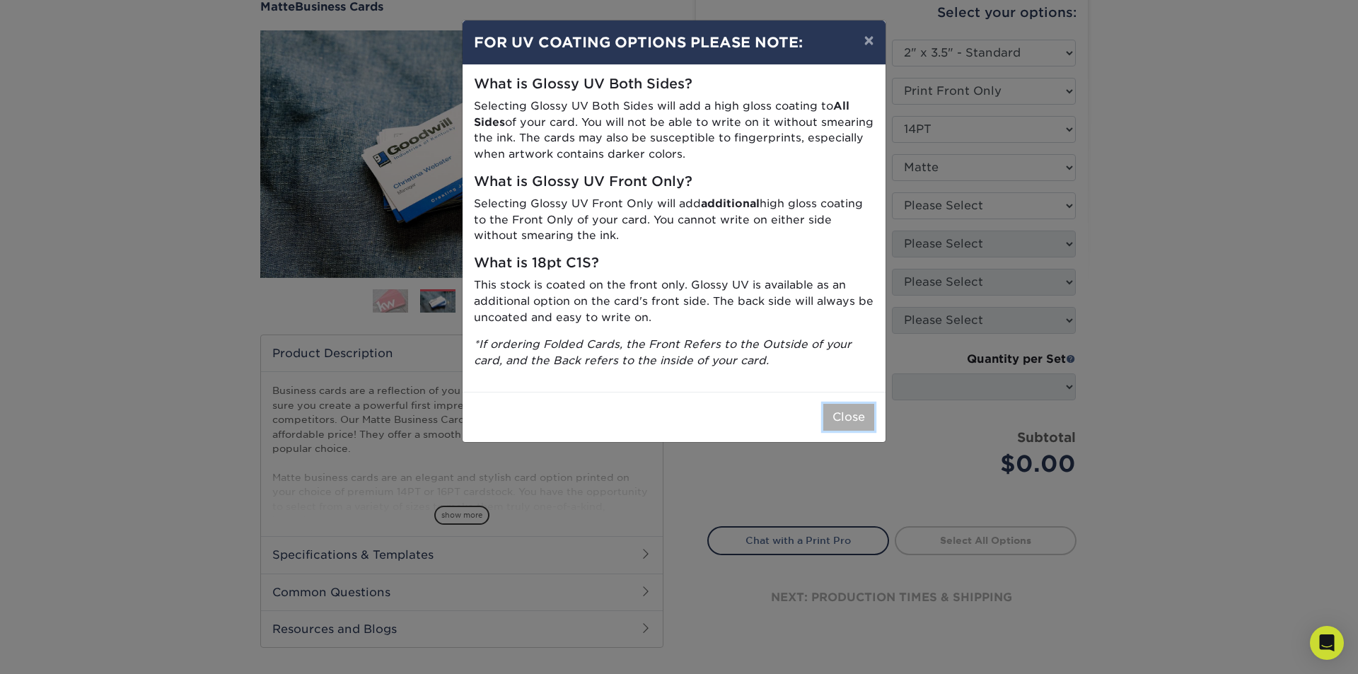
click at [840, 416] on button "Close" at bounding box center [848, 417] width 51 height 27
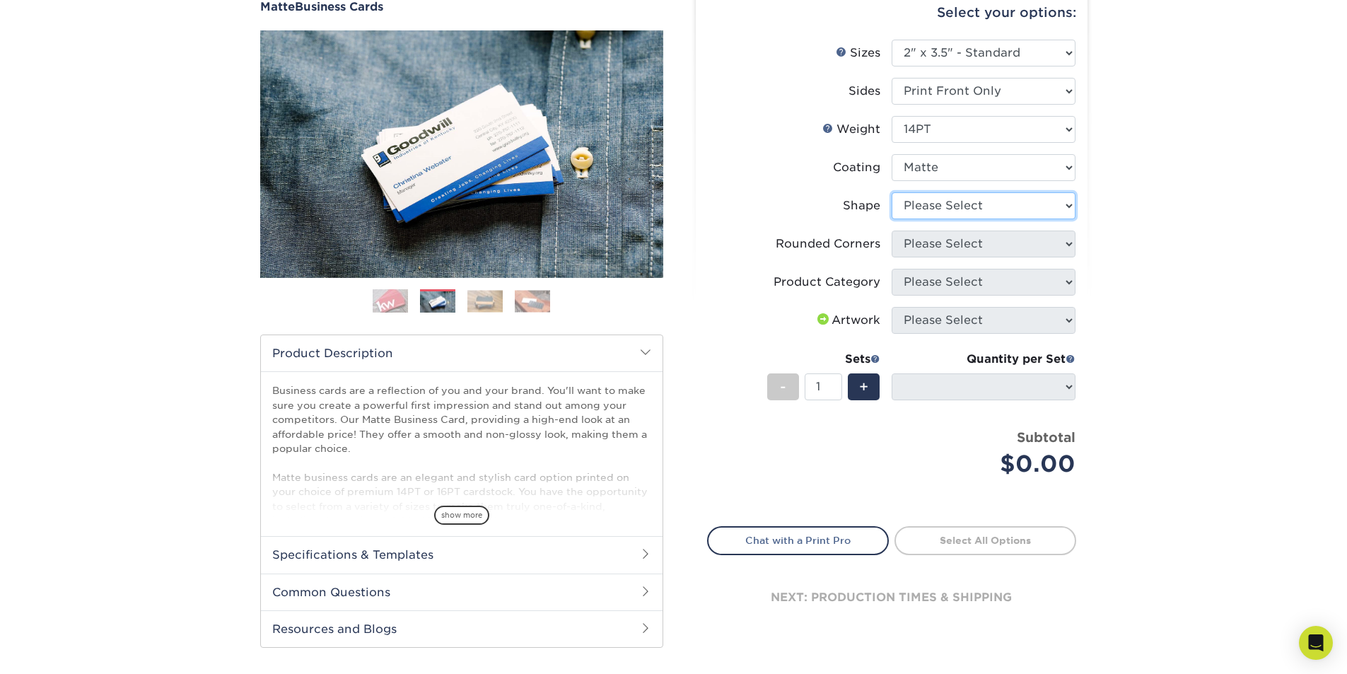
click at [978, 206] on select "Please Select Standard" at bounding box center [984, 205] width 184 height 27
select select "standard"
click at [892, 192] on select "Please Select Standard" at bounding box center [984, 205] width 184 height 27
select select
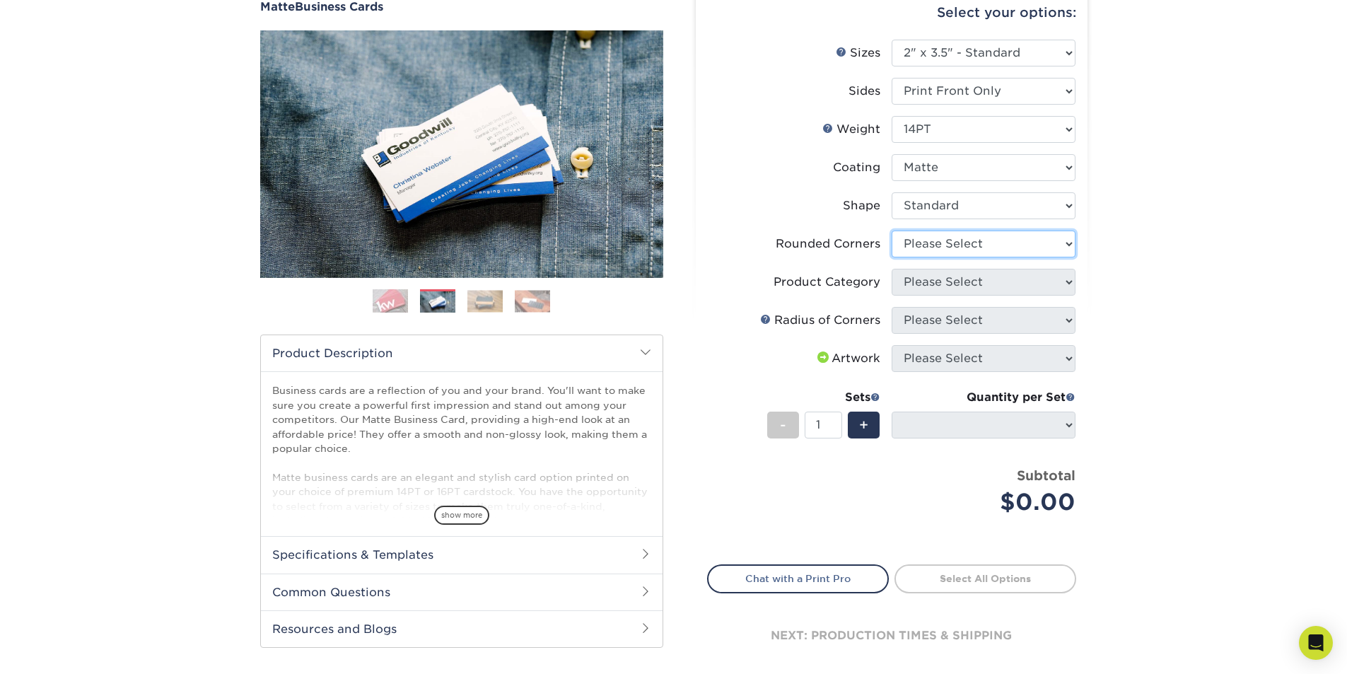
click at [971, 247] on select "Please Select Yes - Round 2 Corners Yes - Round 4 Corners No" at bounding box center [984, 243] width 184 height 27
select select "0"
click at [892, 230] on select "Please Select Yes - Round 2 Corners Yes - Round 4 Corners No" at bounding box center [984, 243] width 184 height 27
select select "-1"
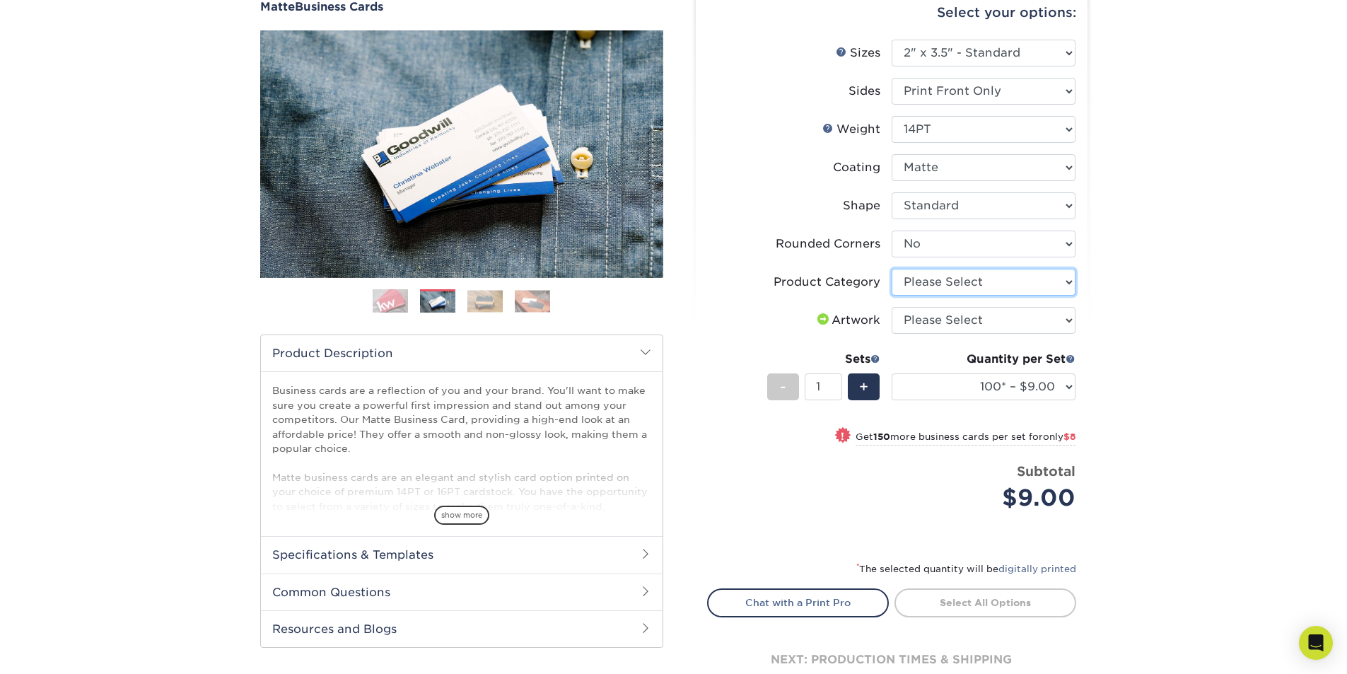
click at [946, 279] on select "Please Select Business Cards" at bounding box center [984, 282] width 184 height 27
select select "3b5148f1-0588-4f88-a218-97bcfdce65c1"
click at [892, 269] on select "Please Select Business Cards" at bounding box center [984, 282] width 184 height 27
click at [937, 322] on select "Please Select I will upload files I need a design - $100" at bounding box center [984, 320] width 184 height 27
select select "upload"
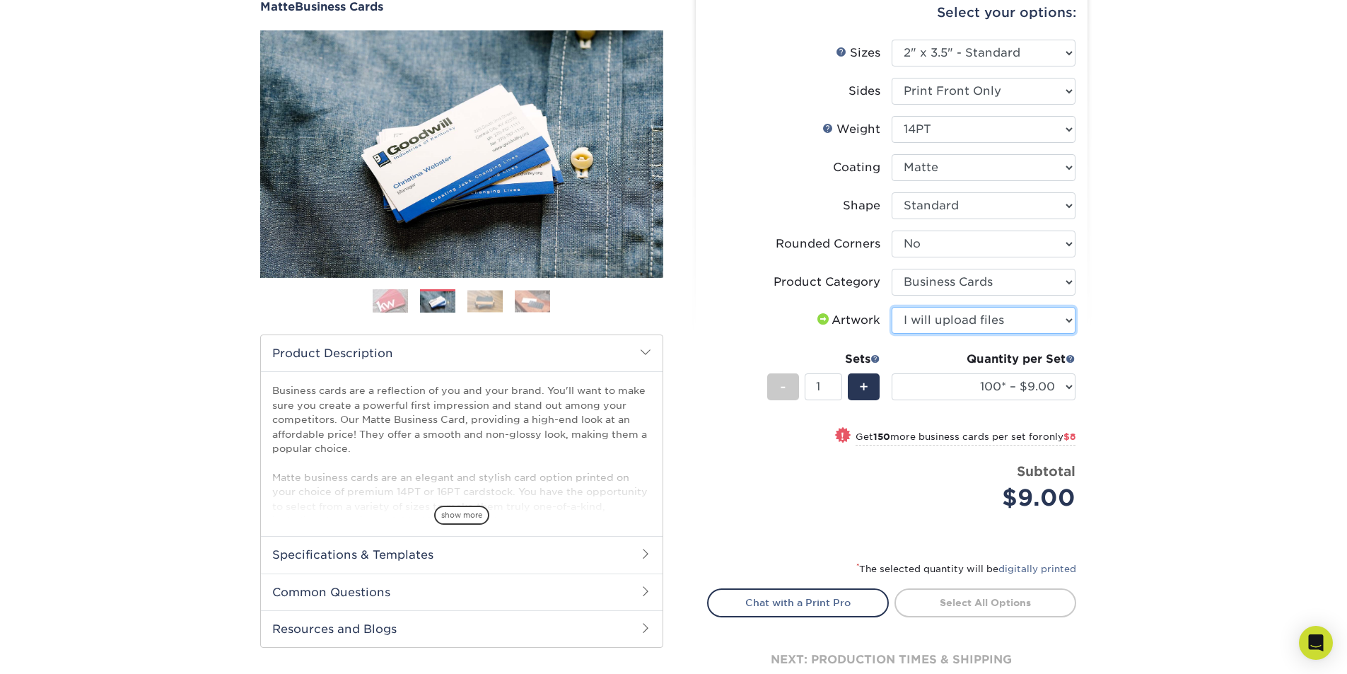
click at [892, 307] on select "Please Select I will upload files I need a design - $100" at bounding box center [984, 320] width 184 height 27
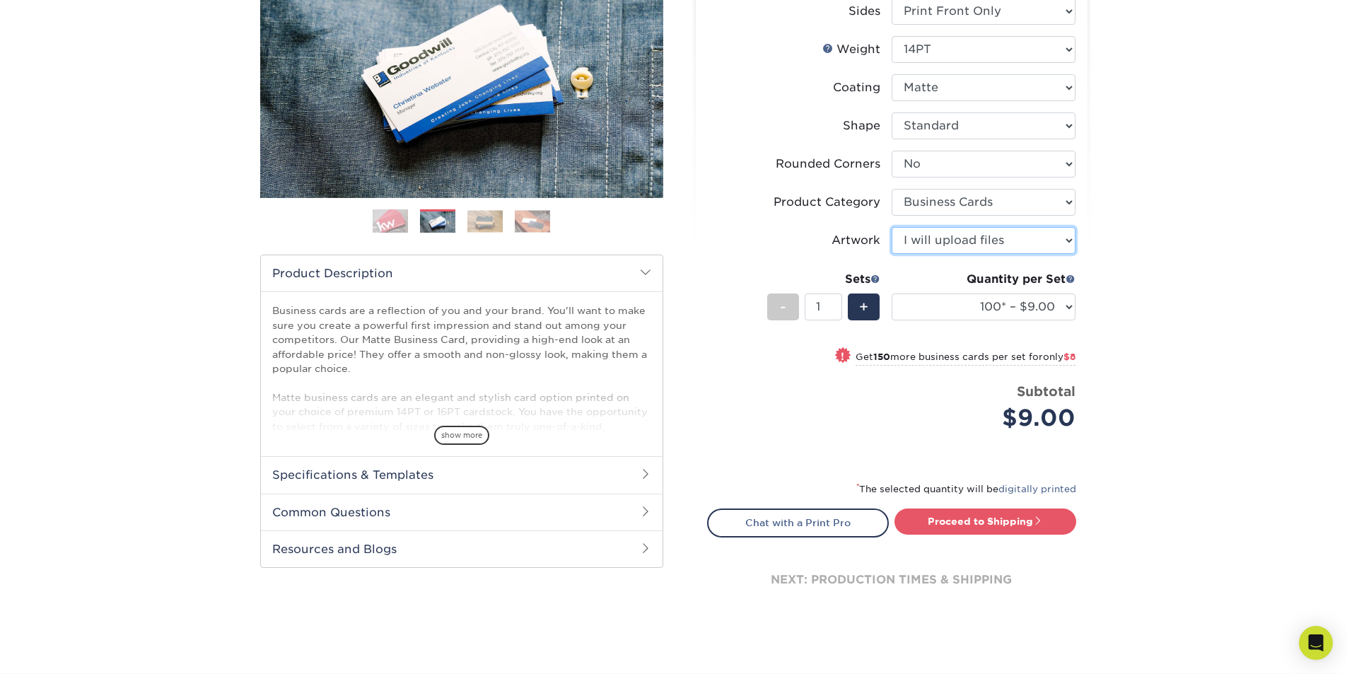
scroll to position [283, 0]
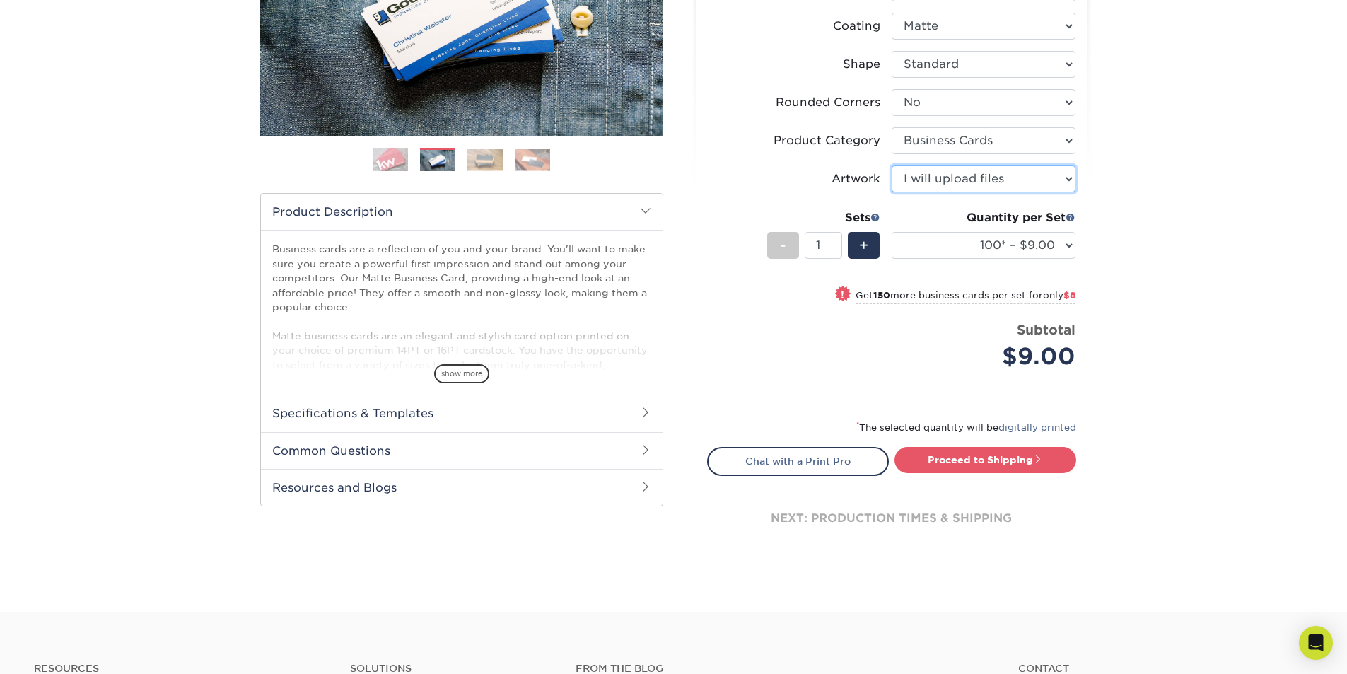
click at [975, 185] on select "Please Select I will upload files I need a design - $100" at bounding box center [984, 178] width 184 height 27
click at [892, 165] on select "Please Select I will upload files I need a design - $100" at bounding box center [984, 178] width 184 height 27
click at [958, 460] on link "Proceed to Shipping" at bounding box center [985, 459] width 182 height 25
type input "Set 1"
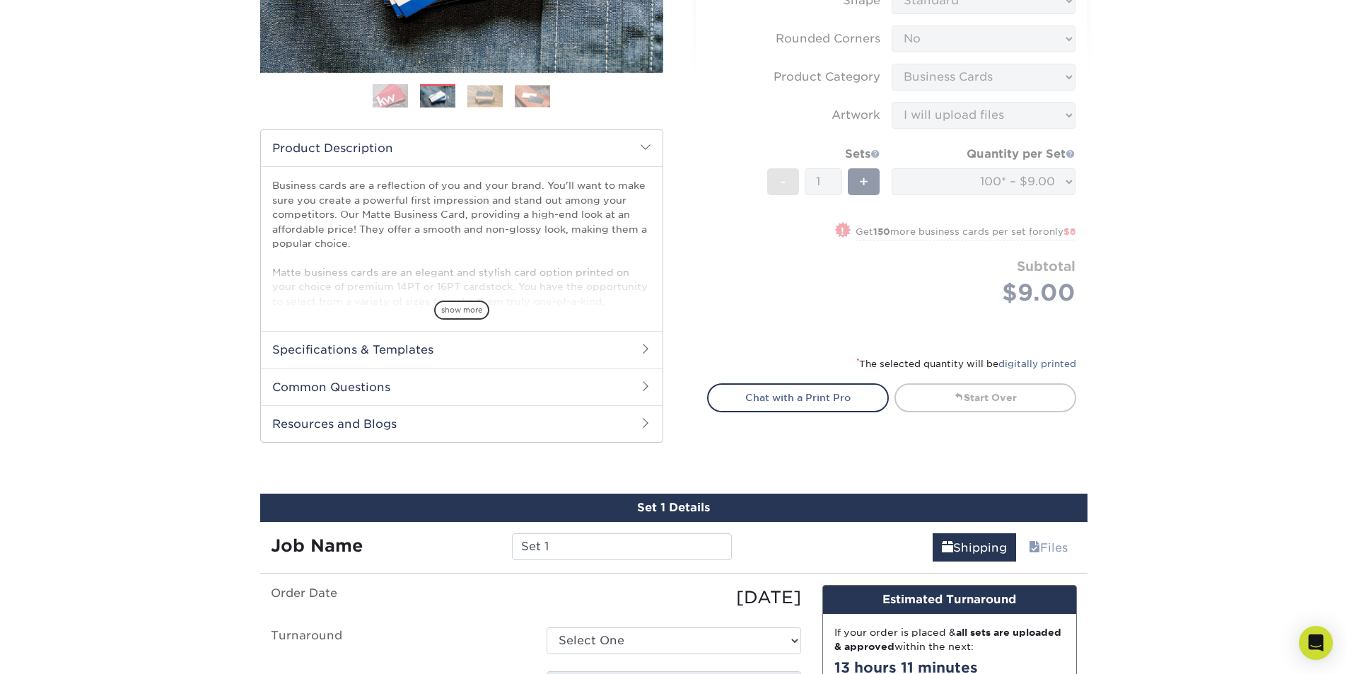
scroll to position [769, 0]
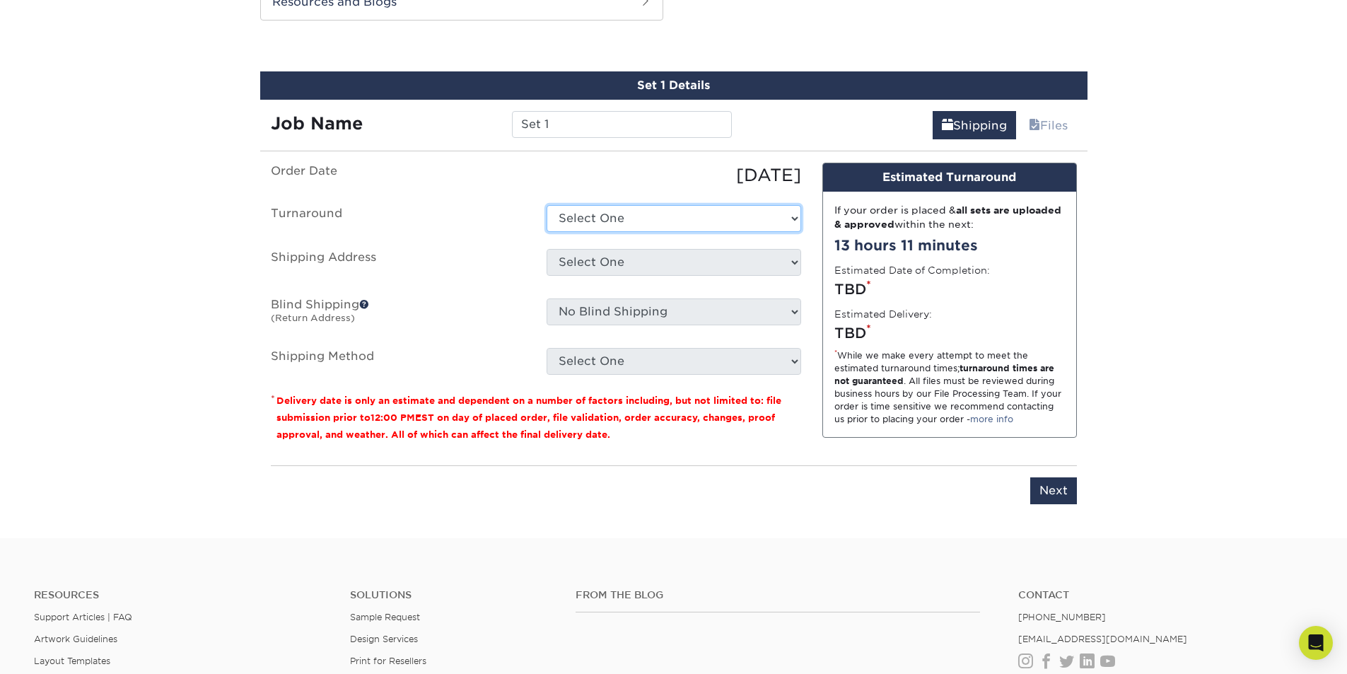
click at [597, 218] on select "Select One 2-4 Business Days 2 Day Next Business Day" at bounding box center [674, 218] width 255 height 27
select select "be93d833-5c5a-406d-89e4-0595b39ec29f"
click at [547, 205] on select "Select One 2-4 Business Days 2 Day Next Business Day" at bounding box center [674, 218] width 255 height 27
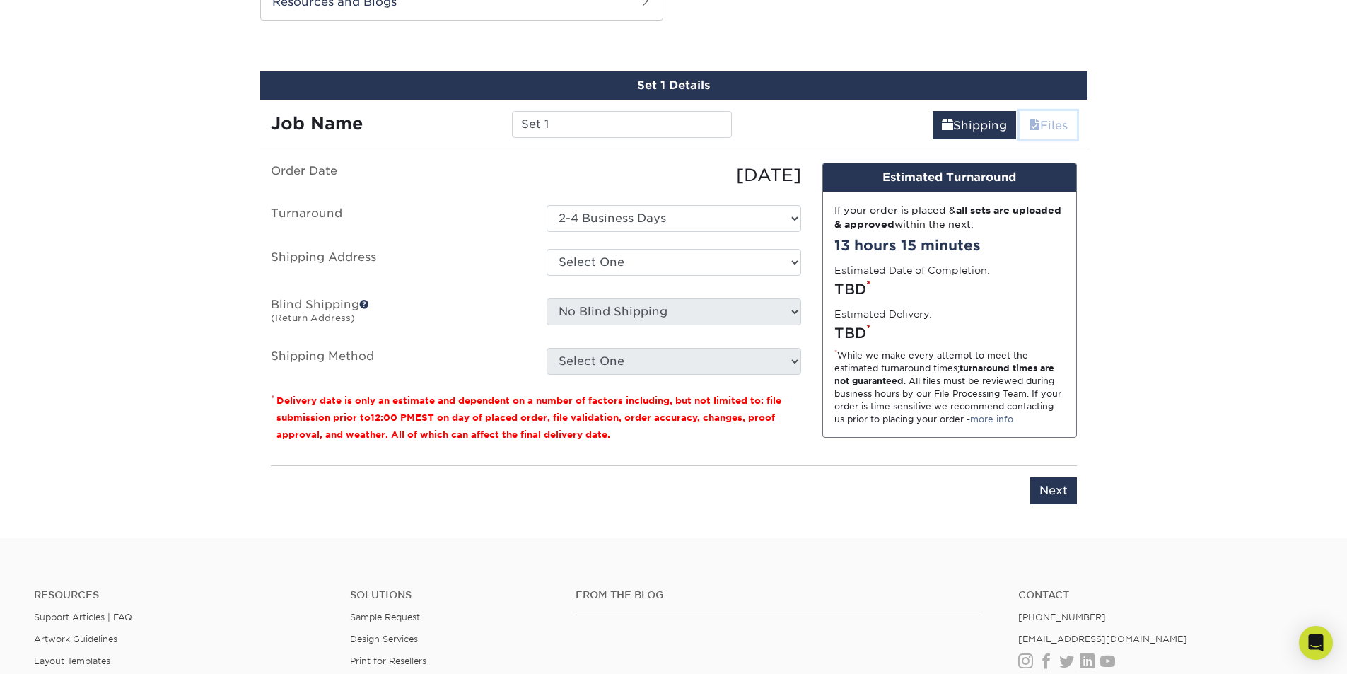
click at [1050, 127] on link "Files" at bounding box center [1048, 125] width 57 height 28
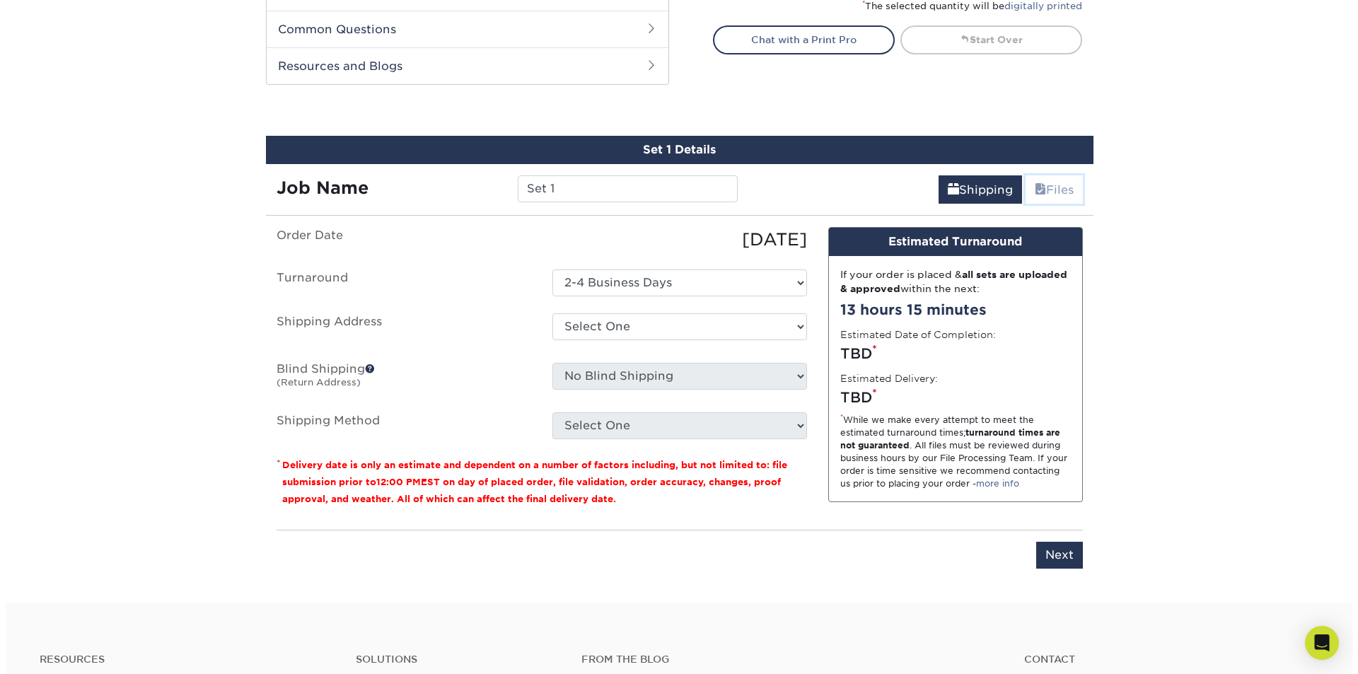
scroll to position [693, 0]
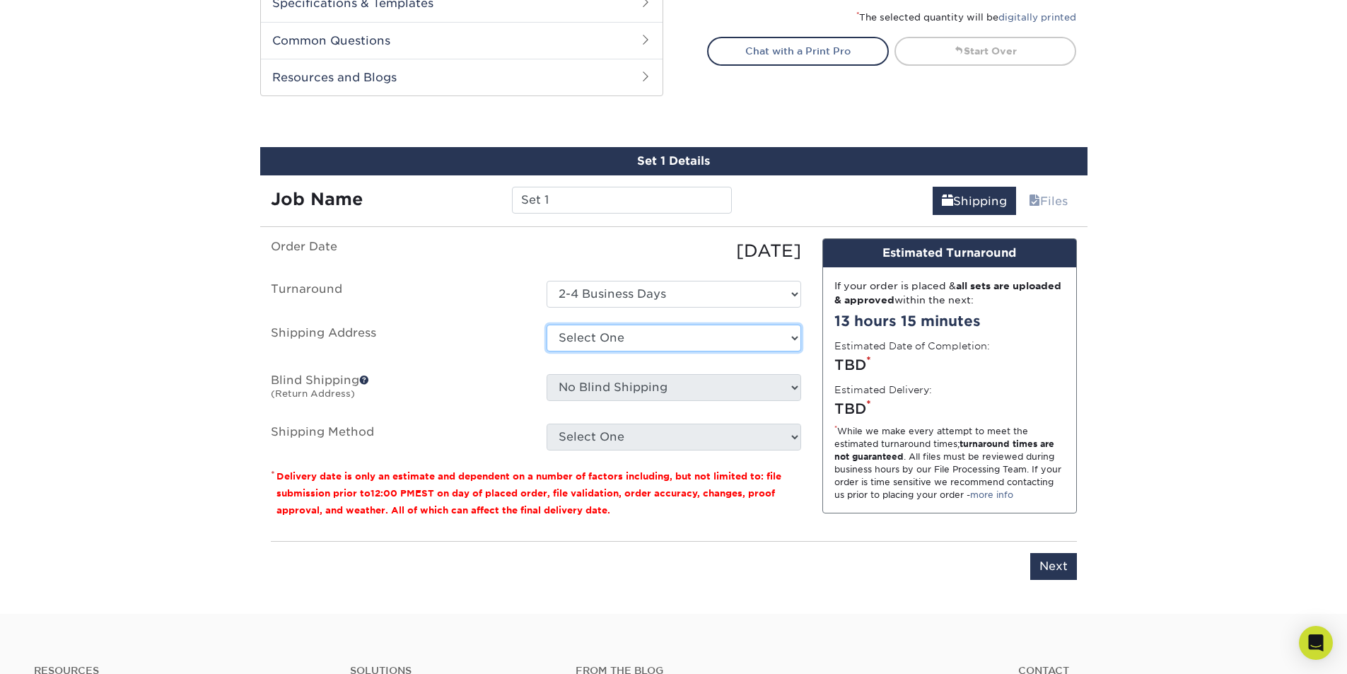
click at [629, 336] on select "Select One + Add New Address - Login" at bounding box center [674, 338] width 255 height 27
select select "newaddress"
click at [547, 325] on select "Select One + Add New Address - Login" at bounding box center [674, 338] width 255 height 27
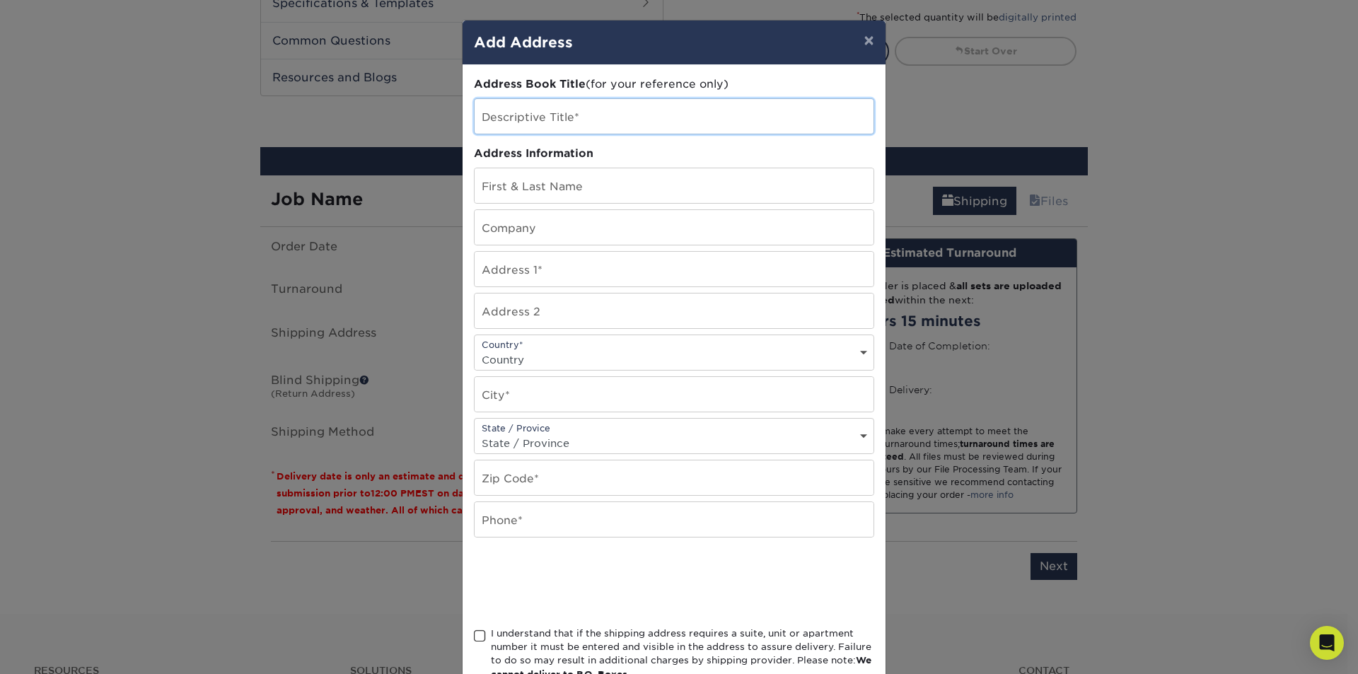
click at [776, 116] on input "text" at bounding box center [673, 116] width 399 height 35
type input "Main"
type input "[PERSON_NAME]"
type input "[PERSON_NAME] Designs"
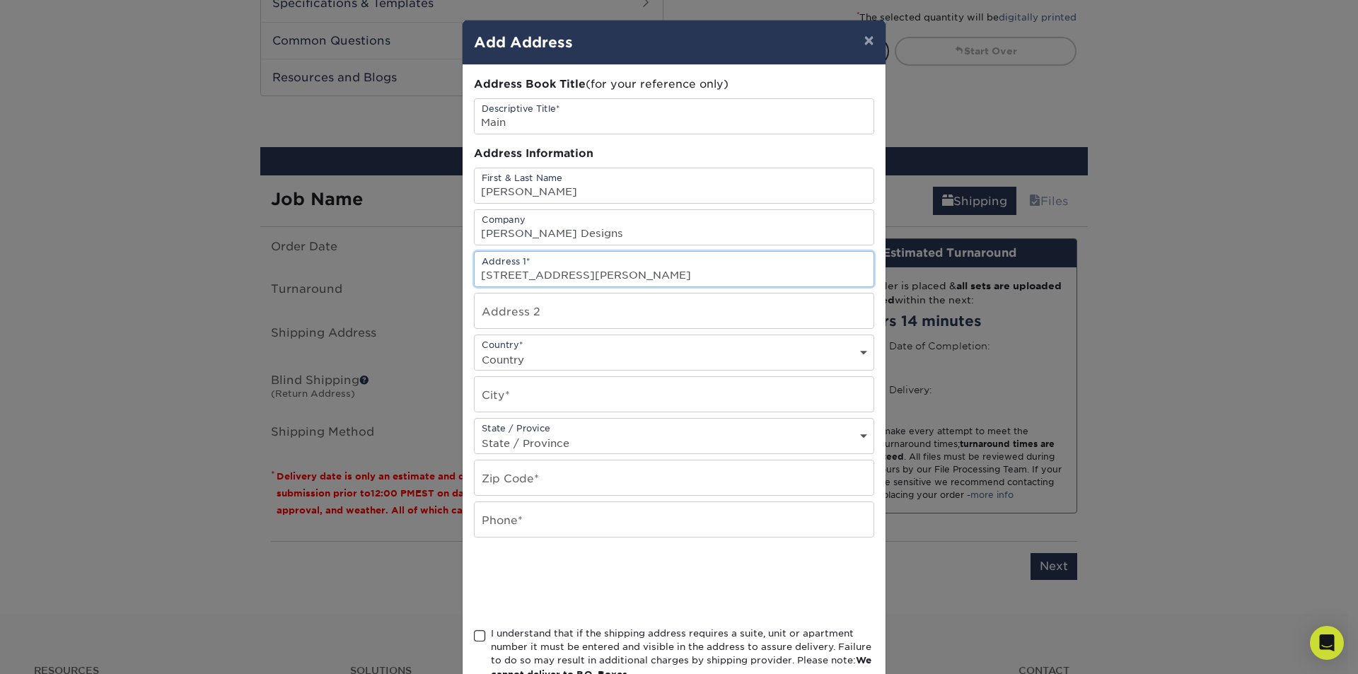
type input "[STREET_ADDRESS][PERSON_NAME]"
type input "apt 160"
click at [759, 361] on select "Country [GEOGRAPHIC_DATA] [GEOGRAPHIC_DATA] ----------------------------- [GEOG…" at bounding box center [673, 359] width 399 height 21
select select "US"
click at [474, 349] on select "Country [GEOGRAPHIC_DATA] [GEOGRAPHIC_DATA] ----------------------------- [GEOG…" at bounding box center [673, 359] width 399 height 21
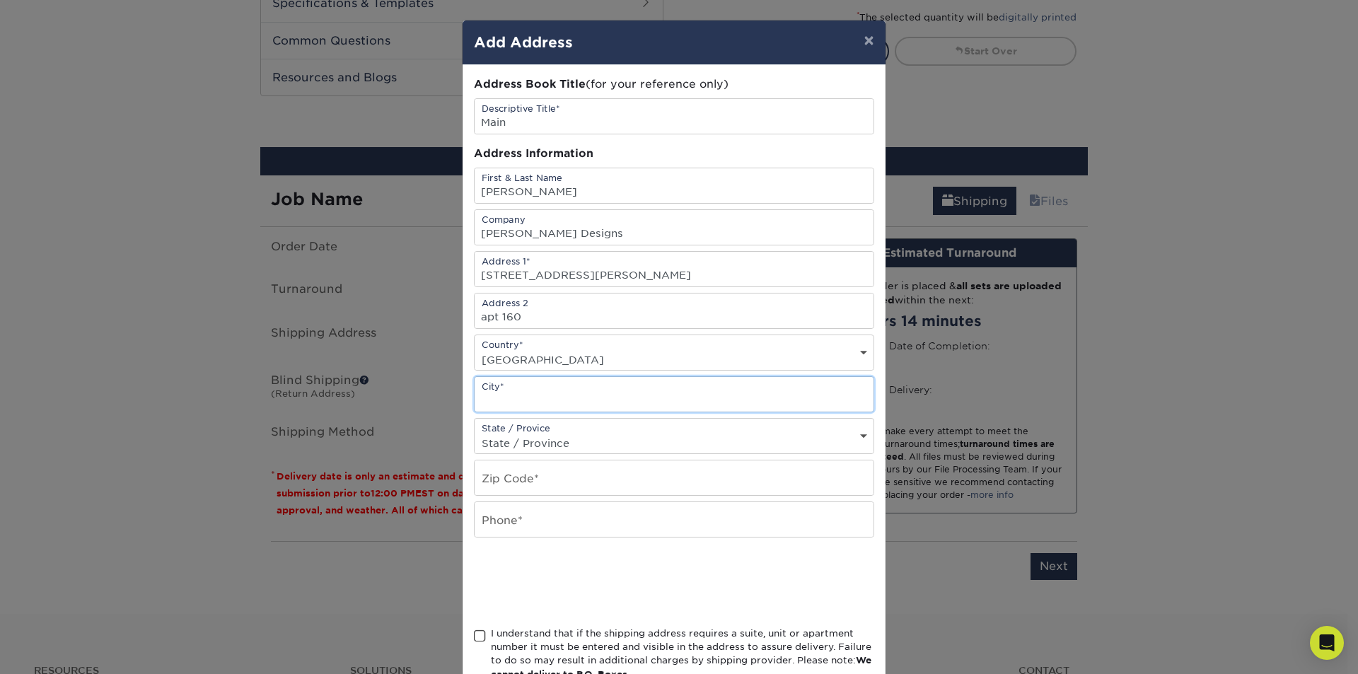
click at [527, 397] on input "text" at bounding box center [673, 394] width 399 height 35
type input "[GEOGRAPHIC_DATA]"
click at [528, 429] on div "State / Provice State / Province [US_STATE] [US_STATE] [US_STATE] [US_STATE] [U…" at bounding box center [674, 436] width 400 height 36
click at [586, 440] on select "State / Province [US_STATE] [US_STATE] [US_STATE] [US_STATE] [US_STATE] [US_STA…" at bounding box center [673, 443] width 399 height 21
select select "CA"
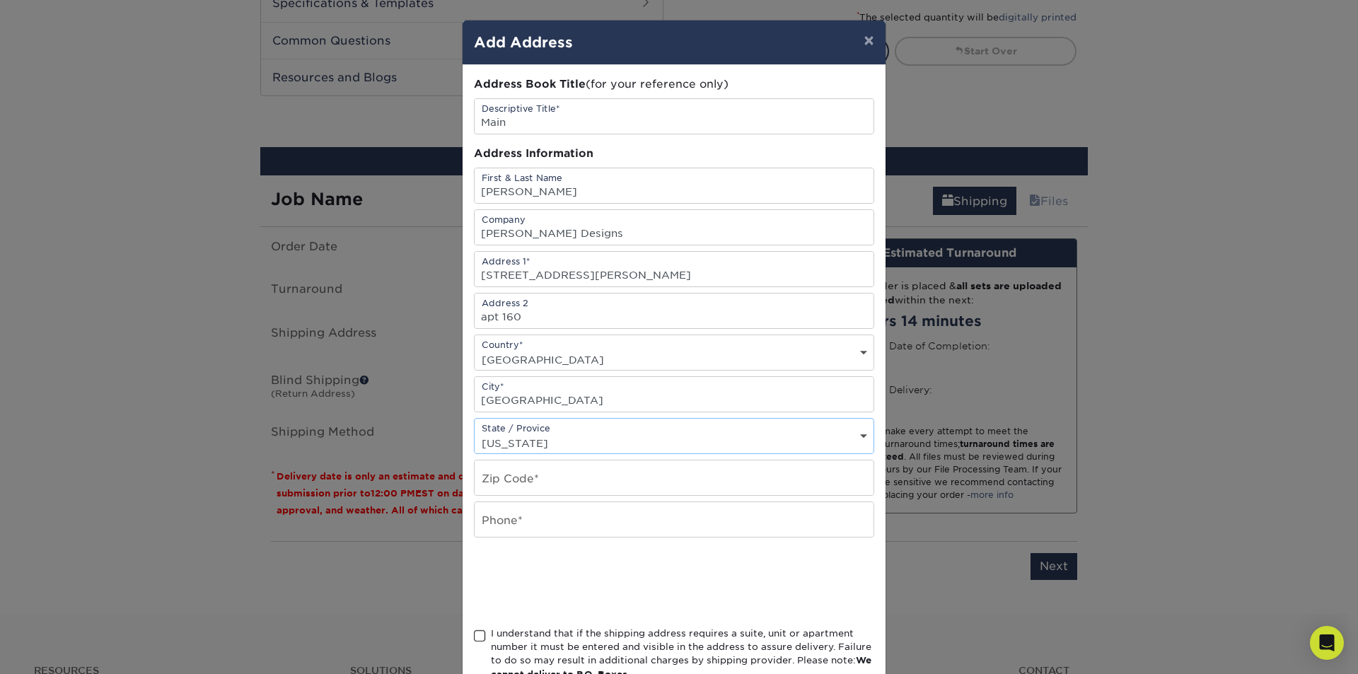
click at [474, 433] on select "State / Province [US_STATE] [US_STATE] [US_STATE] [US_STATE] [US_STATE] [US_STA…" at bounding box center [673, 443] width 399 height 21
click at [544, 474] on input "text" at bounding box center [673, 477] width 399 height 35
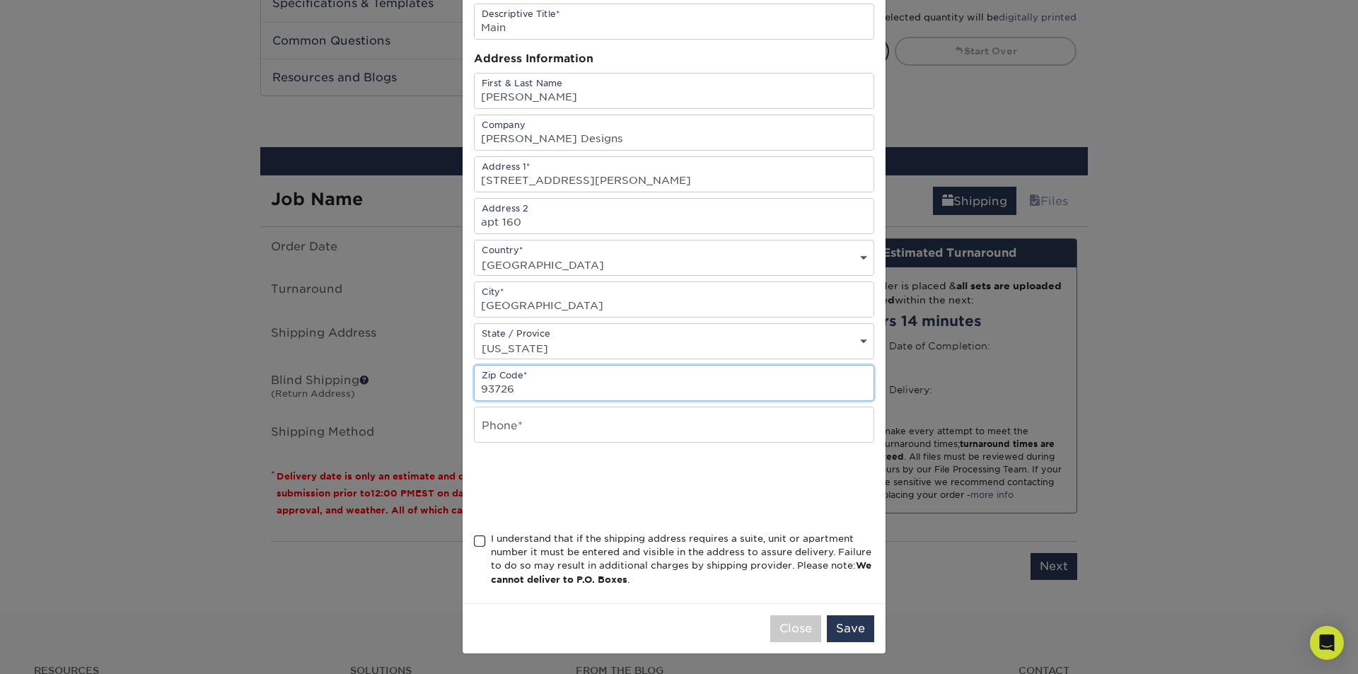
type input "93726"
click at [554, 424] on input "text" at bounding box center [673, 424] width 399 height 35
type input "5599124752"
click at [477, 545] on span at bounding box center [480, 541] width 12 height 13
click at [0, 0] on input "I understand that if the shipping address requires a suite, unit or apartment n…" at bounding box center [0, 0] width 0 height 0
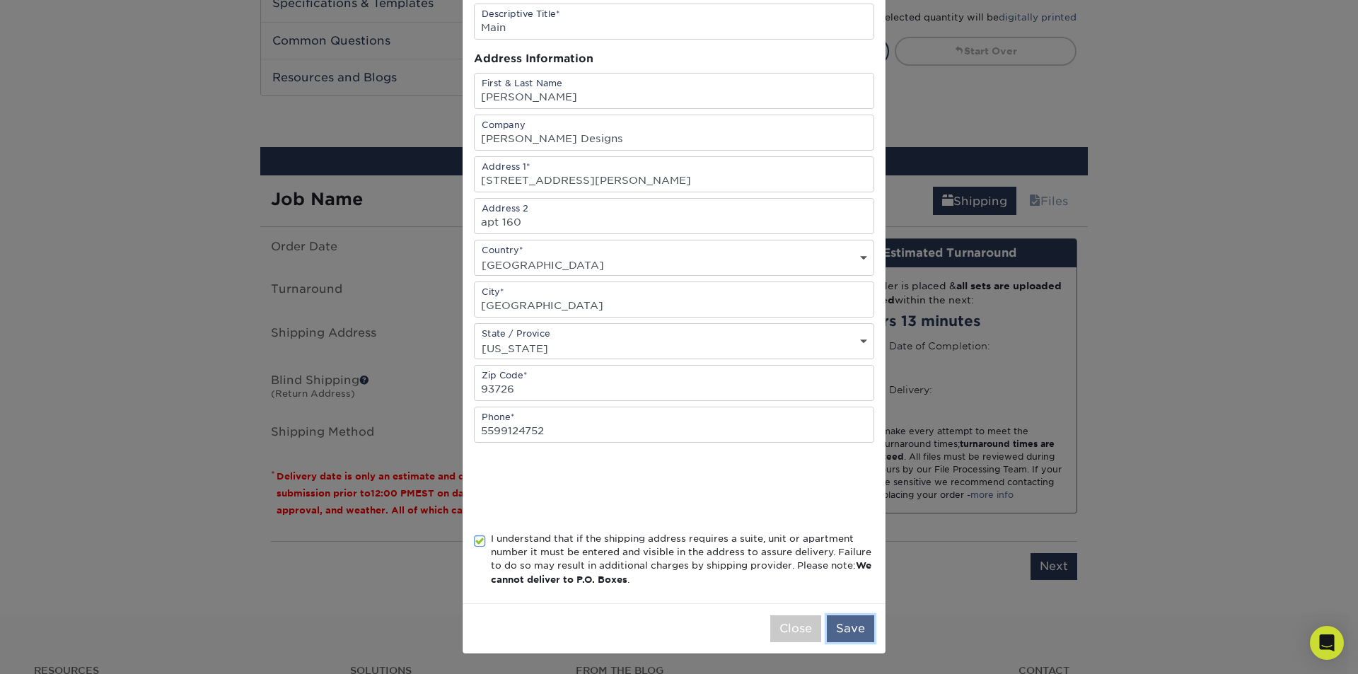
click at [840, 621] on button "Save" at bounding box center [850, 628] width 47 height 27
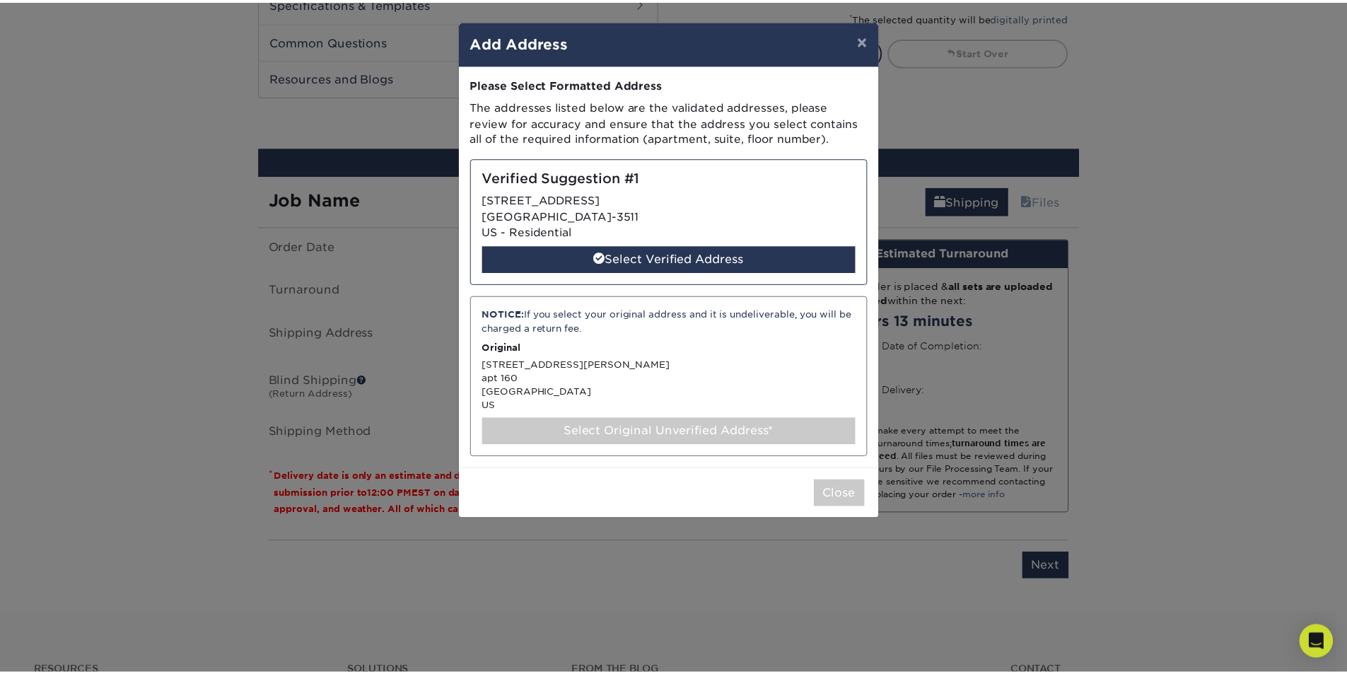
scroll to position [0, 0]
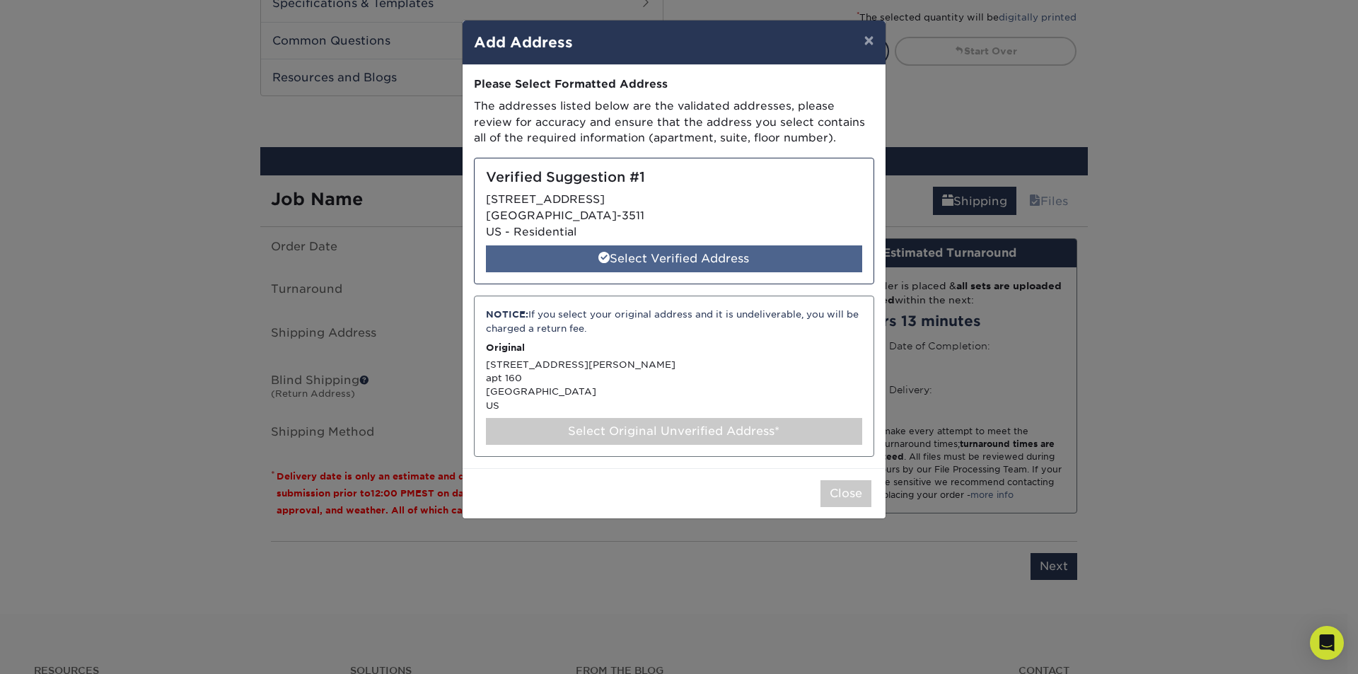
click at [675, 257] on div "Select Verified Address" at bounding box center [674, 258] width 376 height 27
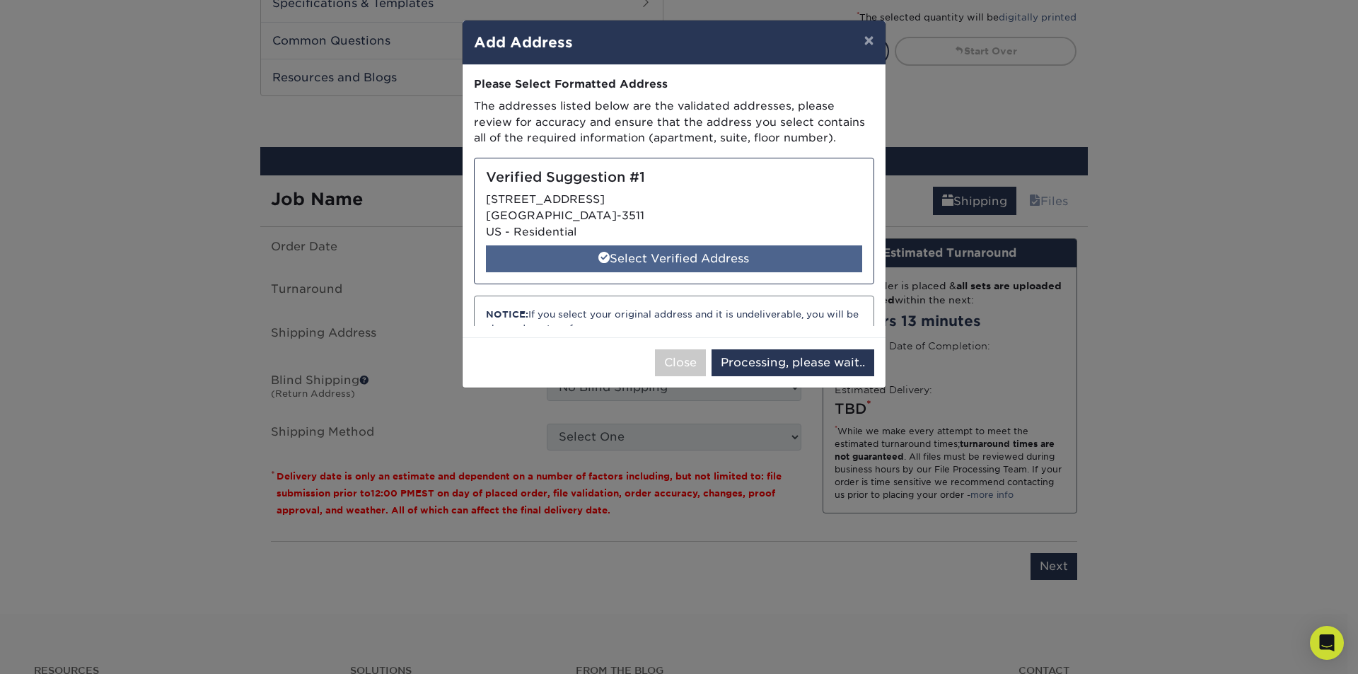
select select "285937"
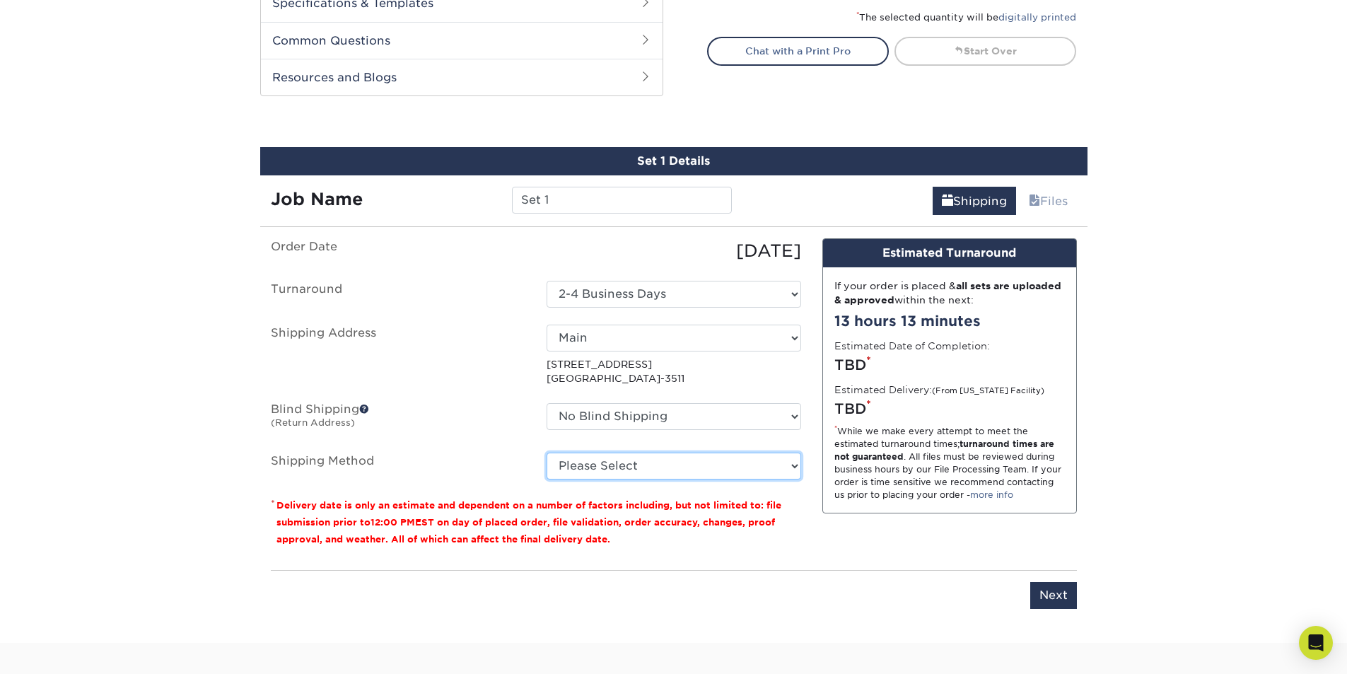
click at [614, 465] on select "Please Select Ground Shipping (+$7.84) 3 Day Shipping Service (+$20.04) 2 Day A…" at bounding box center [674, 466] width 255 height 27
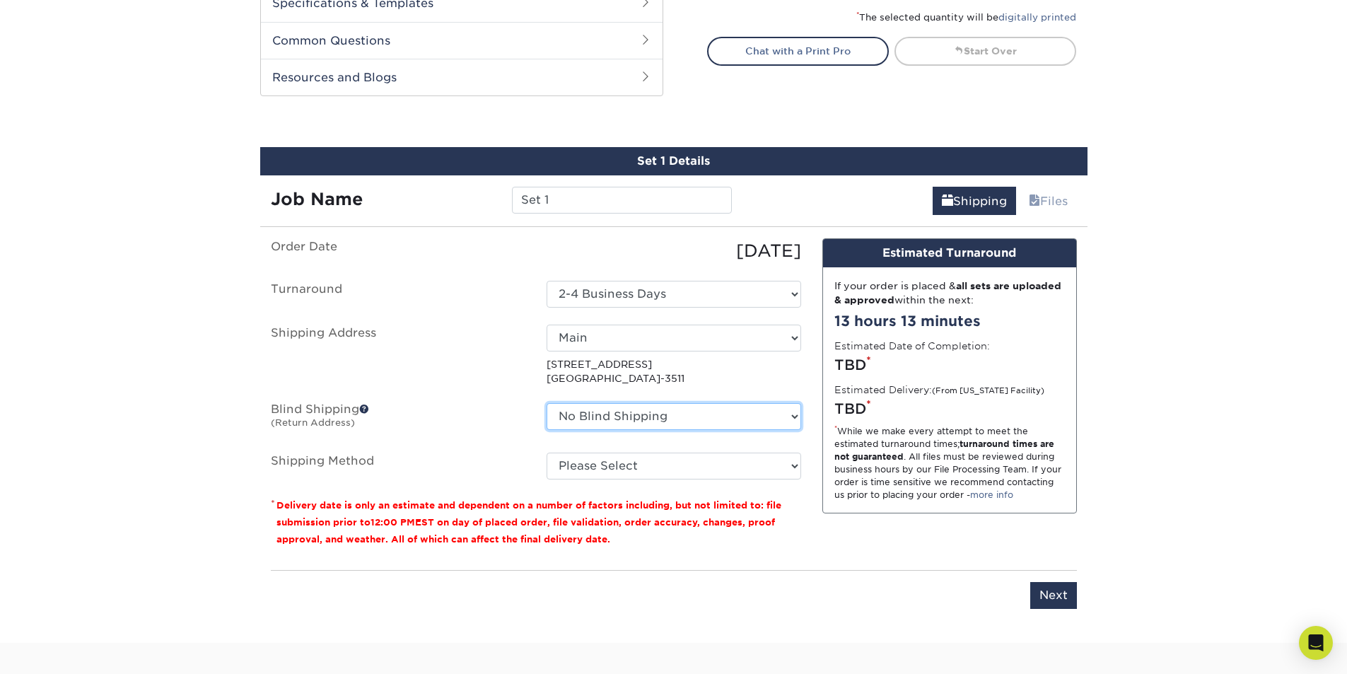
click at [610, 409] on select "No Blind Shipping + Add New Address" at bounding box center [674, 416] width 255 height 27
click at [366, 408] on span at bounding box center [364, 409] width 10 height 10
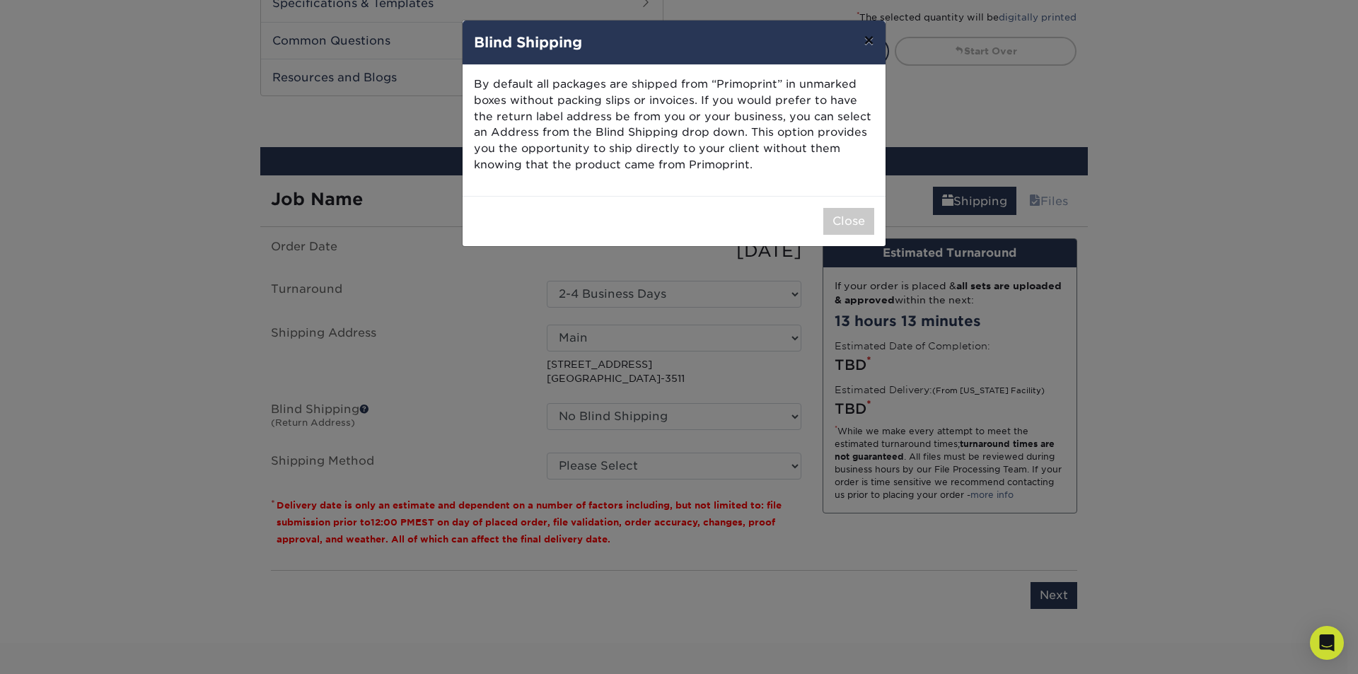
click at [868, 40] on button "×" at bounding box center [868, 41] width 33 height 40
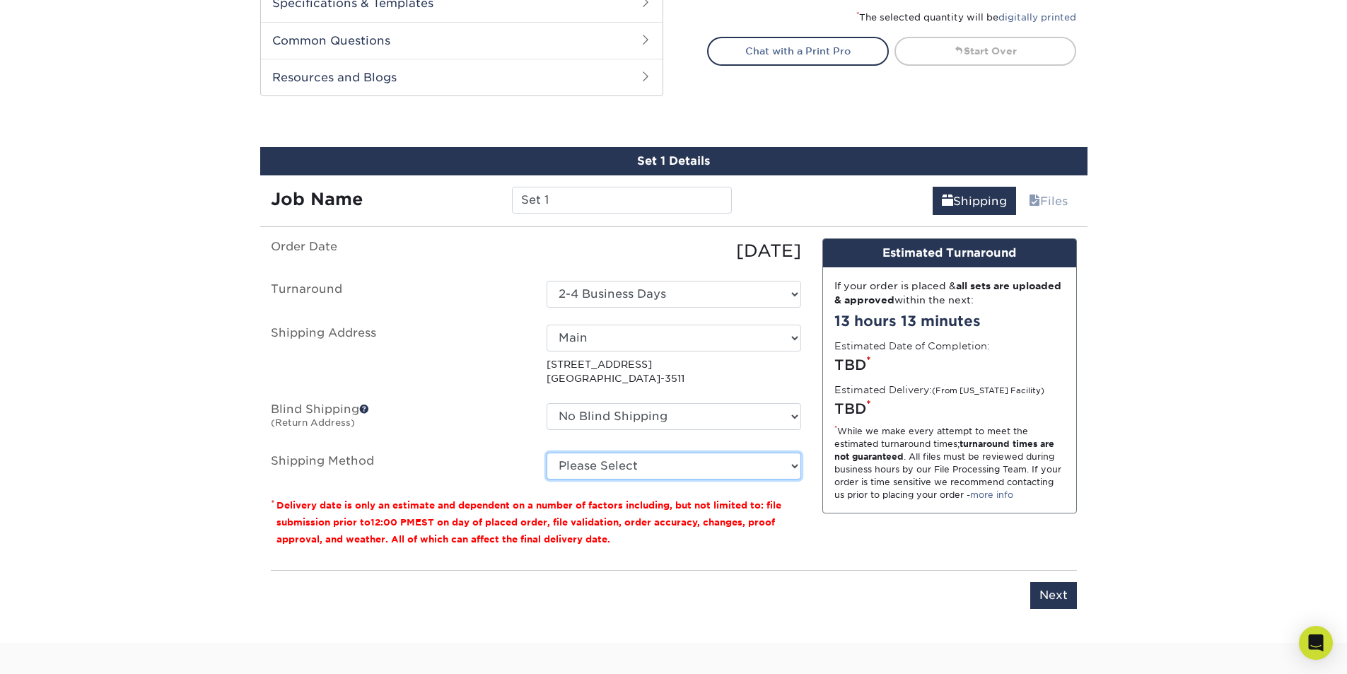
click at [590, 465] on select "Please Select Ground Shipping (+$7.84) 3 Day Shipping Service (+$20.04) 2 Day A…" at bounding box center [674, 466] width 255 height 27
select select "03"
click at [547, 453] on select "Please Select Ground Shipping (+$7.84) 3 Day Shipping Service (+$20.04) 2 Day A…" at bounding box center [674, 466] width 255 height 27
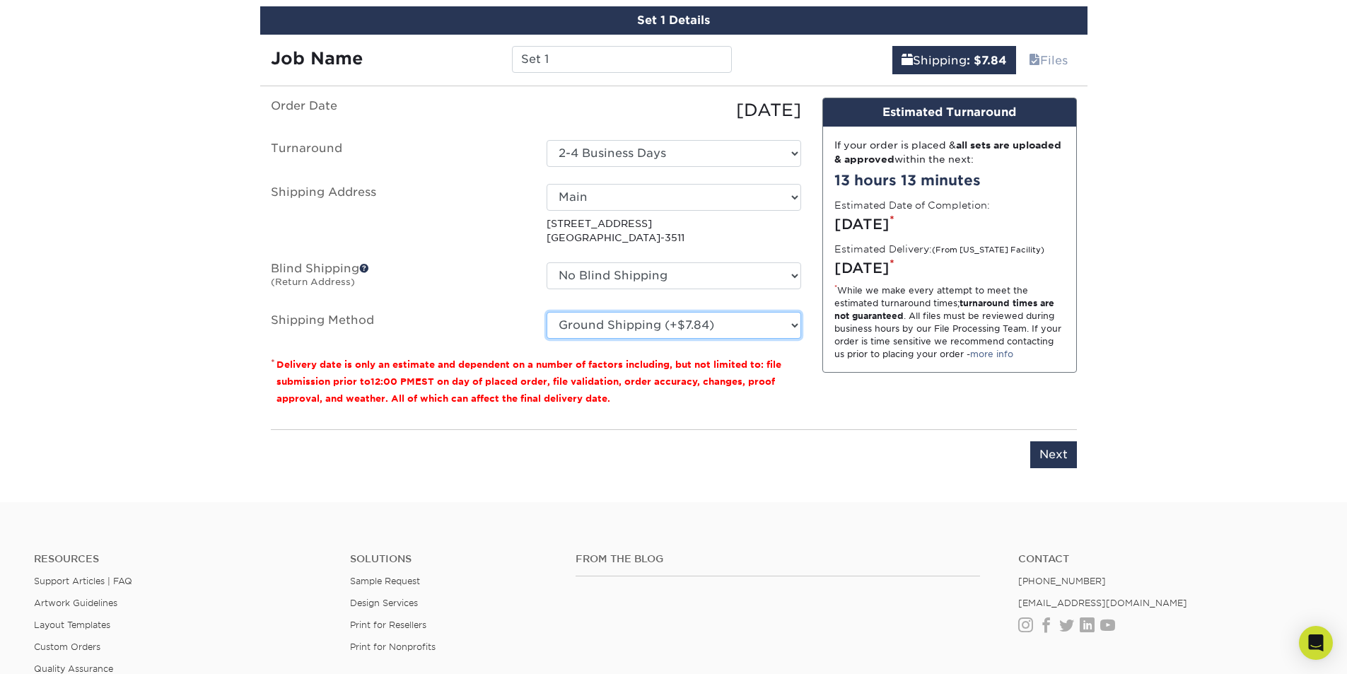
scroll to position [834, 0]
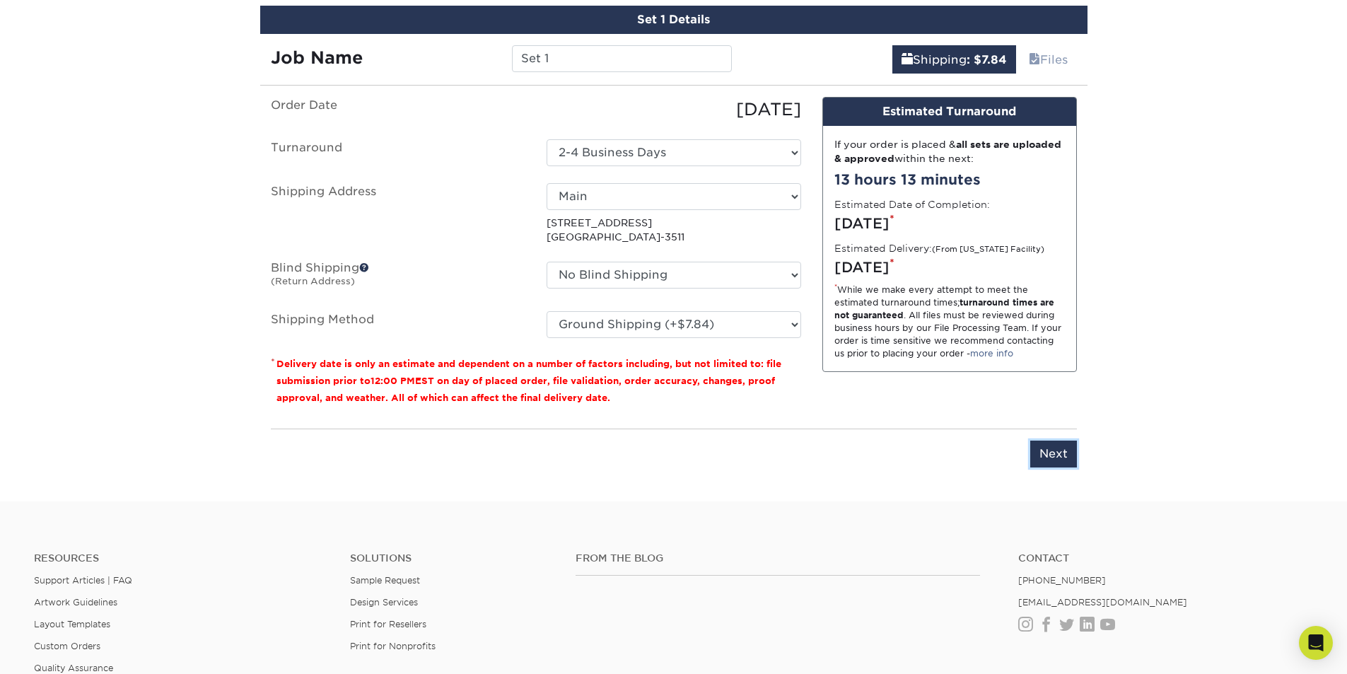
click at [1066, 450] on input "Next" at bounding box center [1053, 453] width 47 height 27
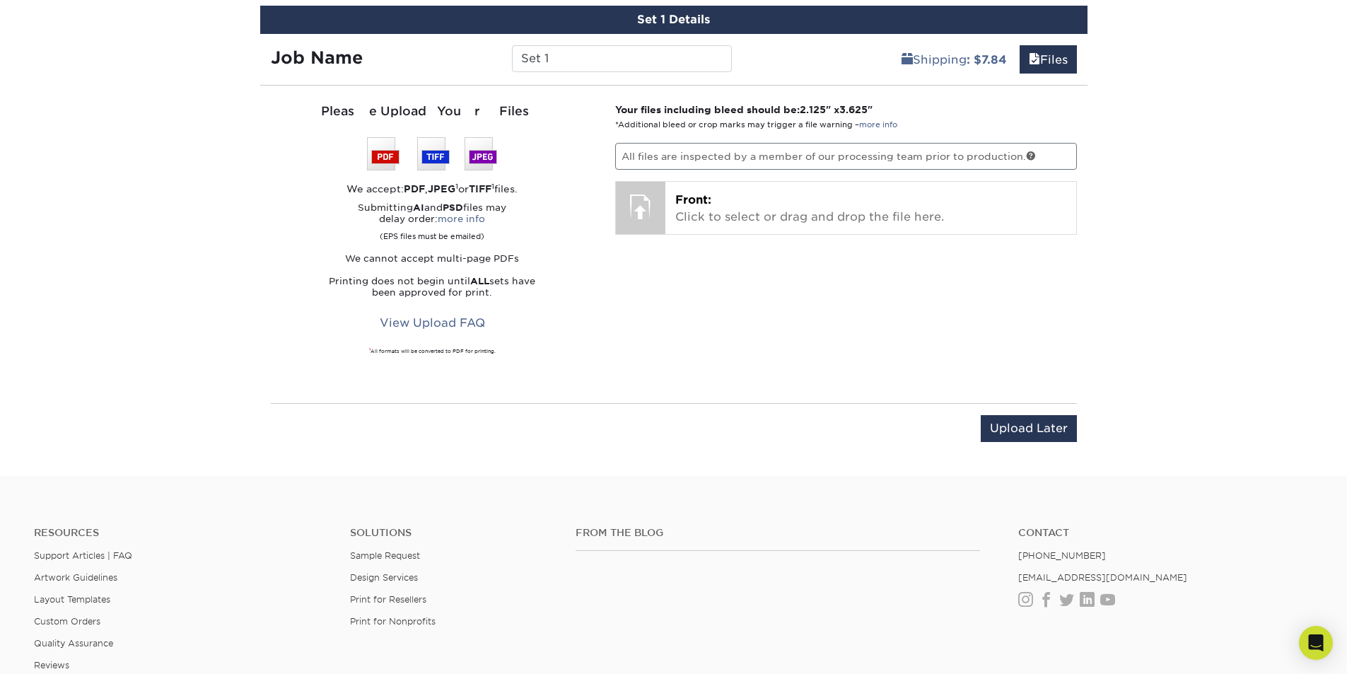
scroll to position [764, 0]
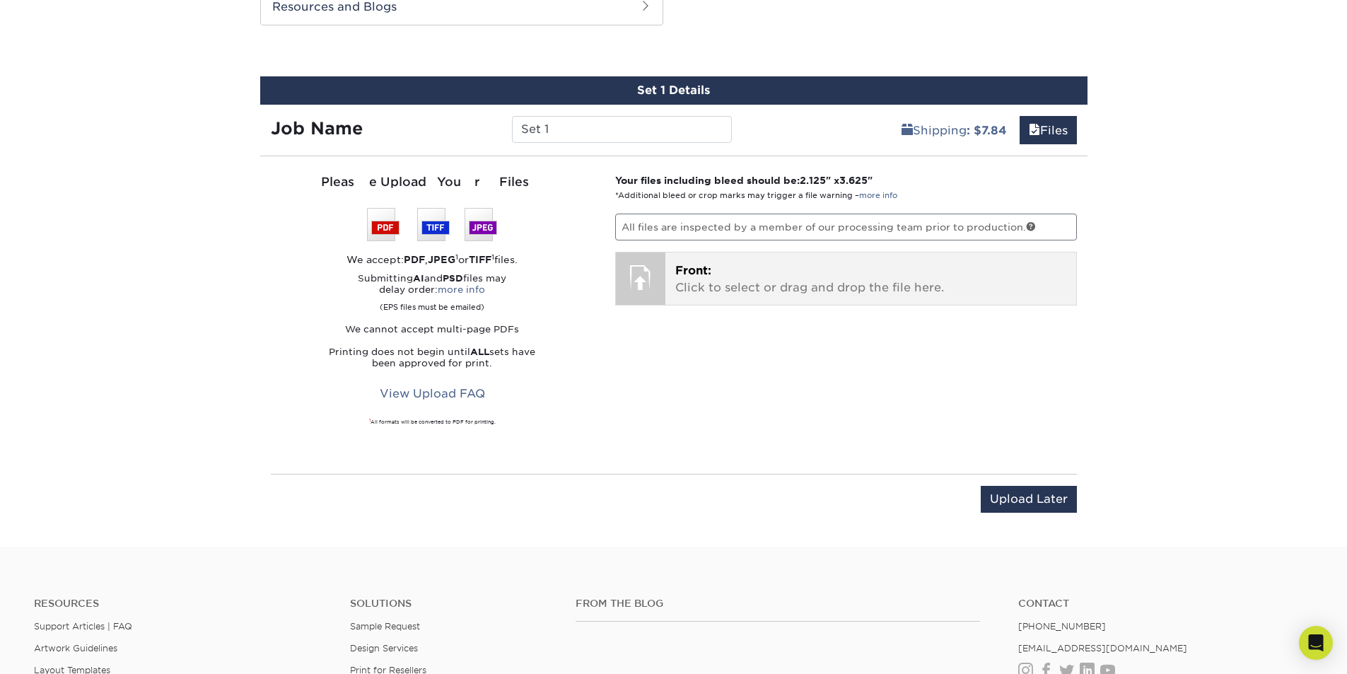
click at [626, 274] on div at bounding box center [640, 276] width 49 height 49
click at [747, 269] on p "Front: Click to select or drag and drop the file here." at bounding box center [870, 279] width 391 height 34
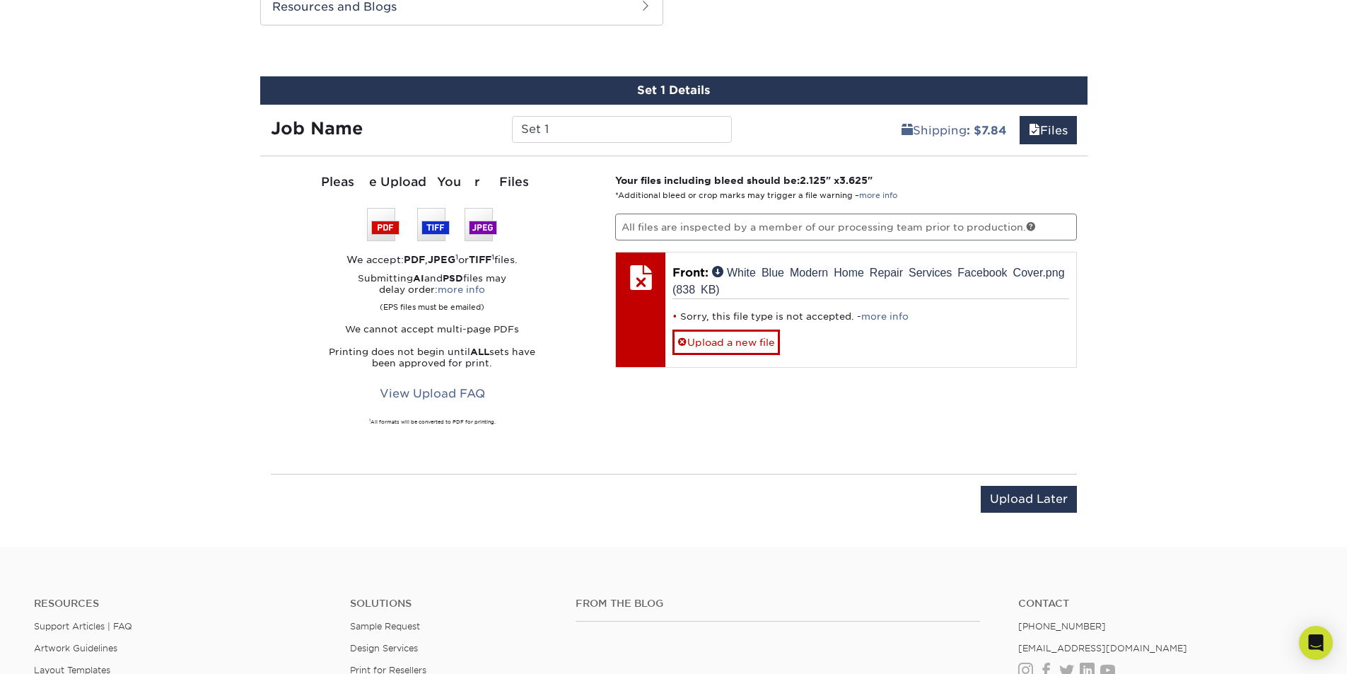
click at [446, 395] on link "View Upload FAQ" at bounding box center [432, 393] width 124 height 27
